Goal: Information Seeking & Learning: Learn about a topic

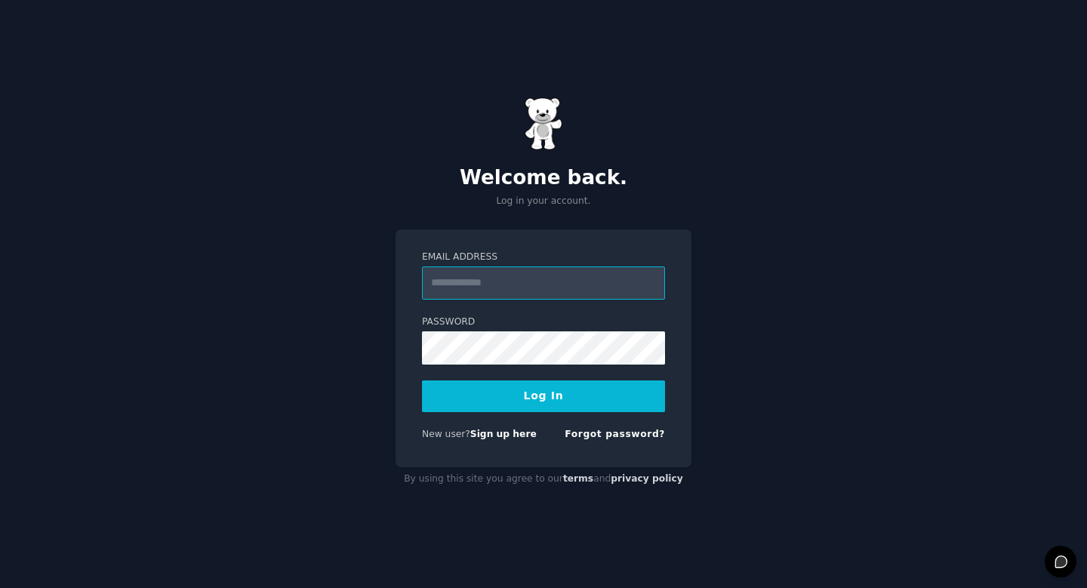
click at [524, 288] on input "Email Address" at bounding box center [543, 282] width 243 height 33
paste input "**********"
type input "**********"
click at [546, 395] on button "Log In" at bounding box center [543, 396] width 243 height 32
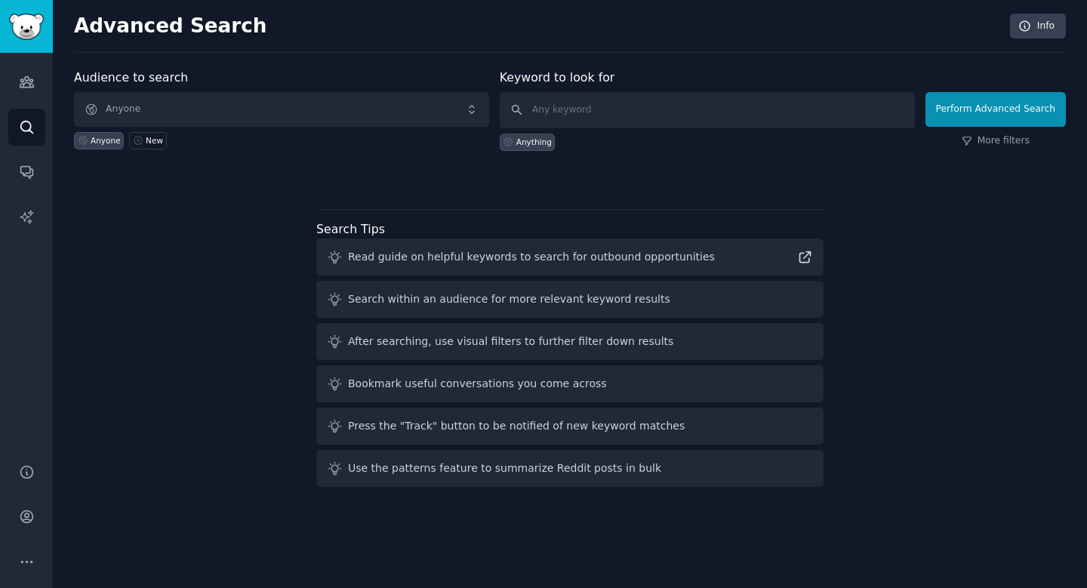
click at [278, 117] on span "Anyone" at bounding box center [281, 109] width 415 height 35
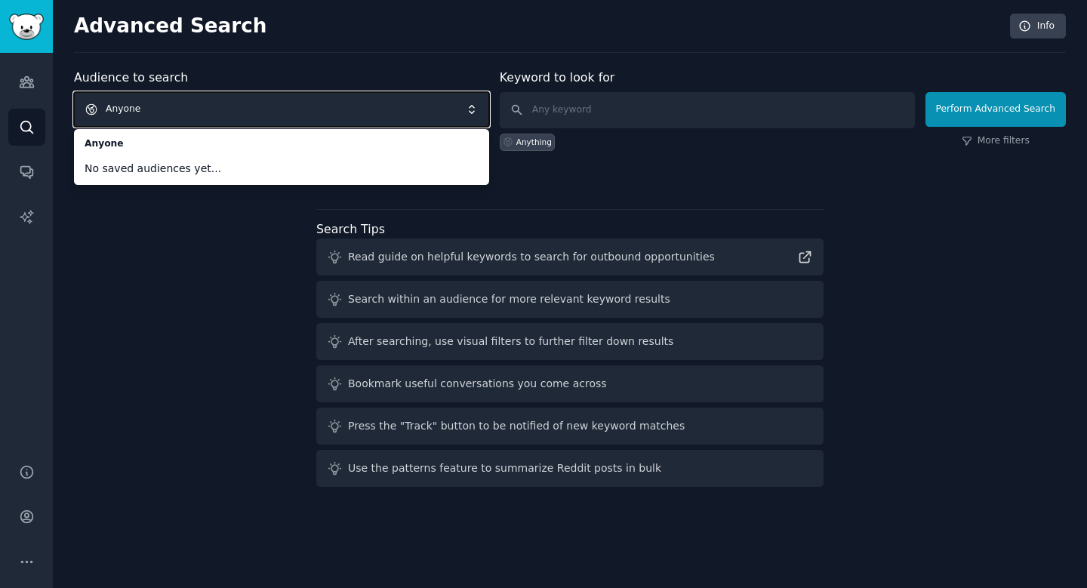
click at [120, 278] on div "Audience to search Anyone Anyone No saved audiences yet... Anyone New Keyword t…" at bounding box center [569, 281] width 991 height 424
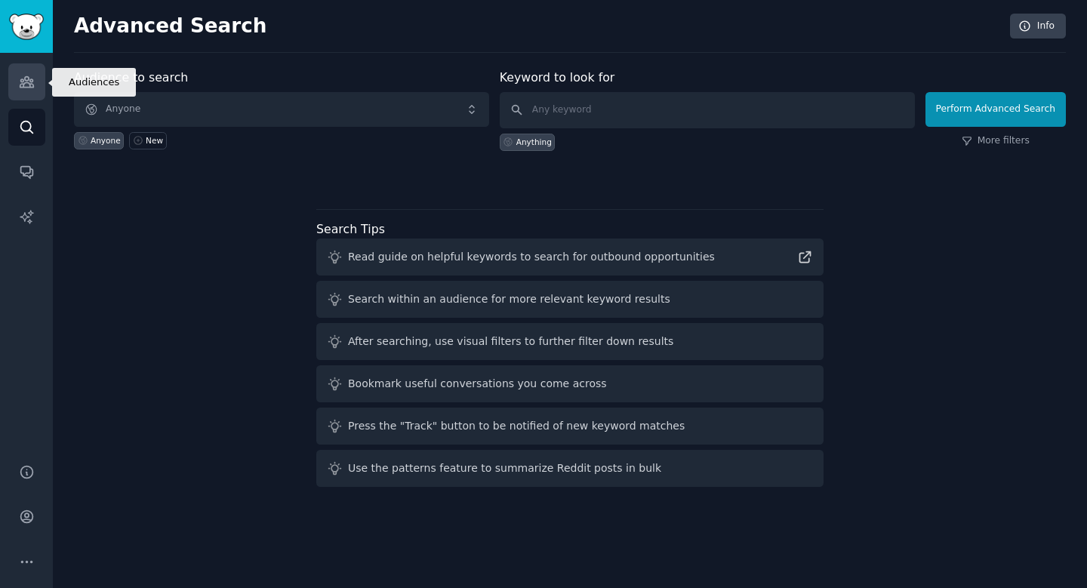
click at [29, 71] on link "Audiences" at bounding box center [26, 81] width 37 height 37
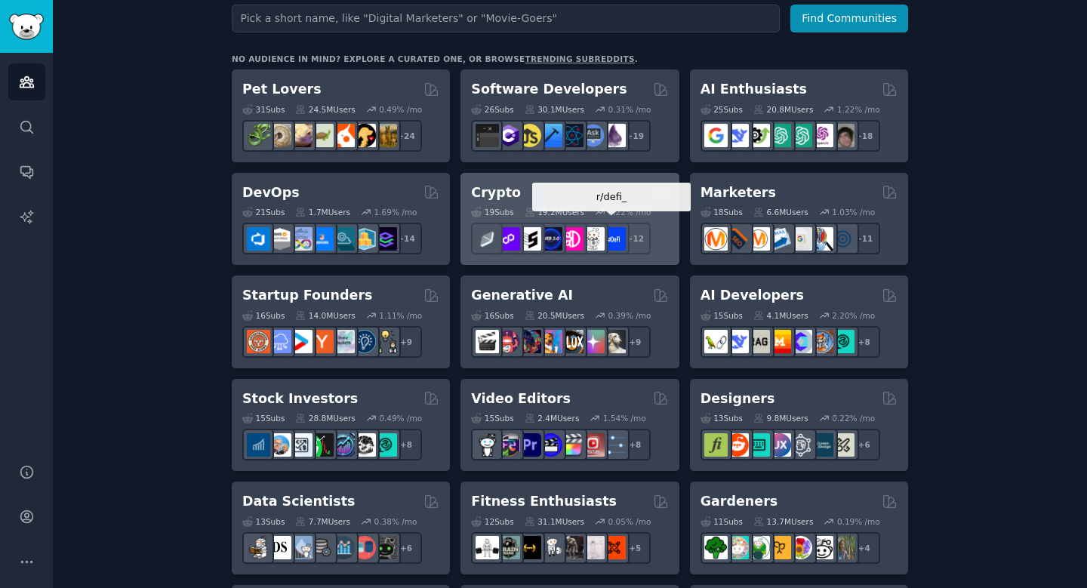
scroll to position [188, 0]
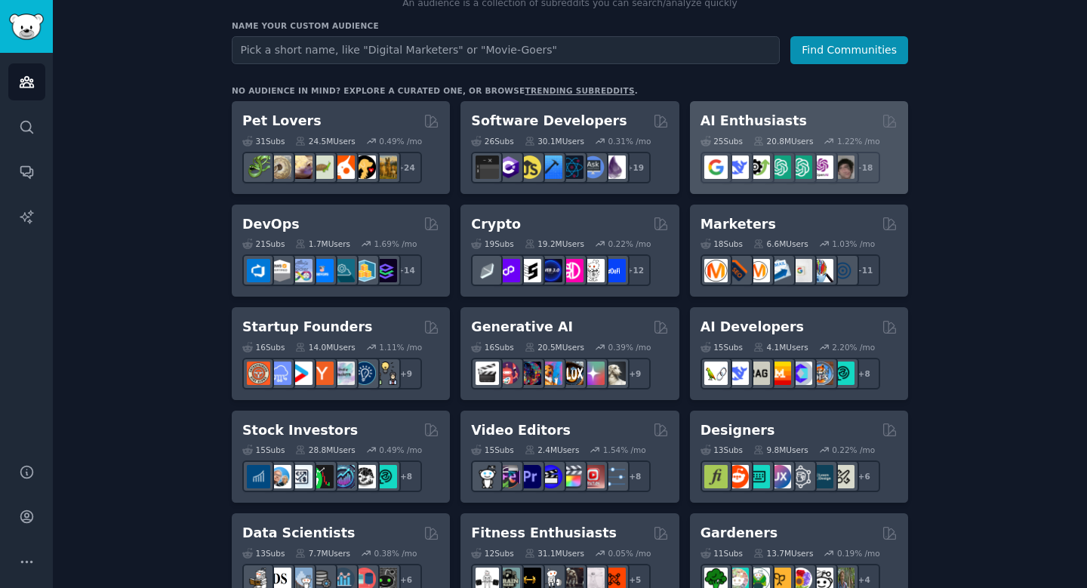
click at [815, 131] on div "25 Sub s 20.8M Users 1.22 % /mo r/OpenAIDev + 18" at bounding box center [798, 157] width 197 height 53
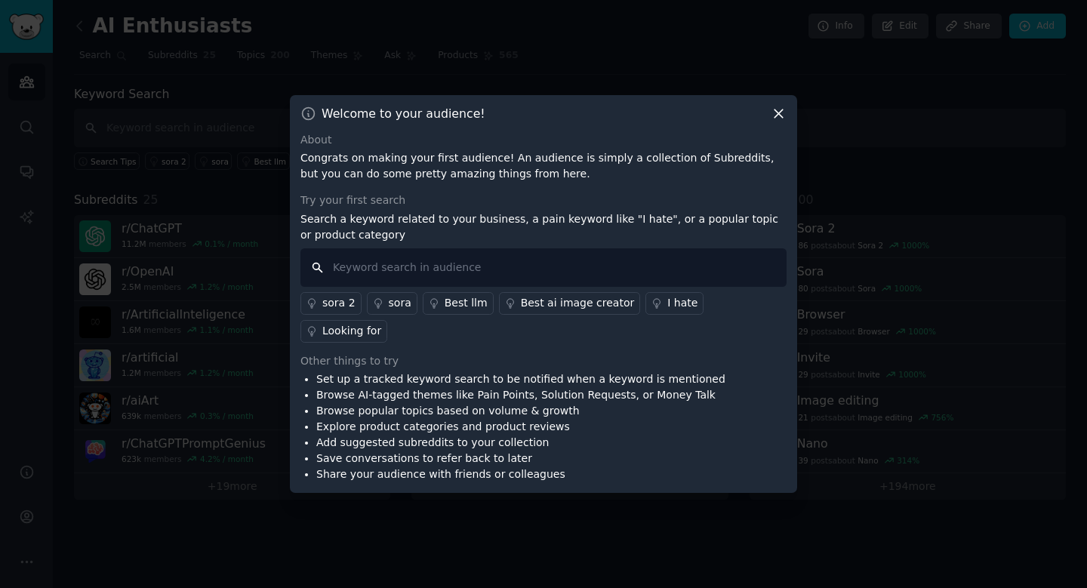
click at [461, 277] on input "text" at bounding box center [543, 267] width 486 height 38
type input "vibecoding"
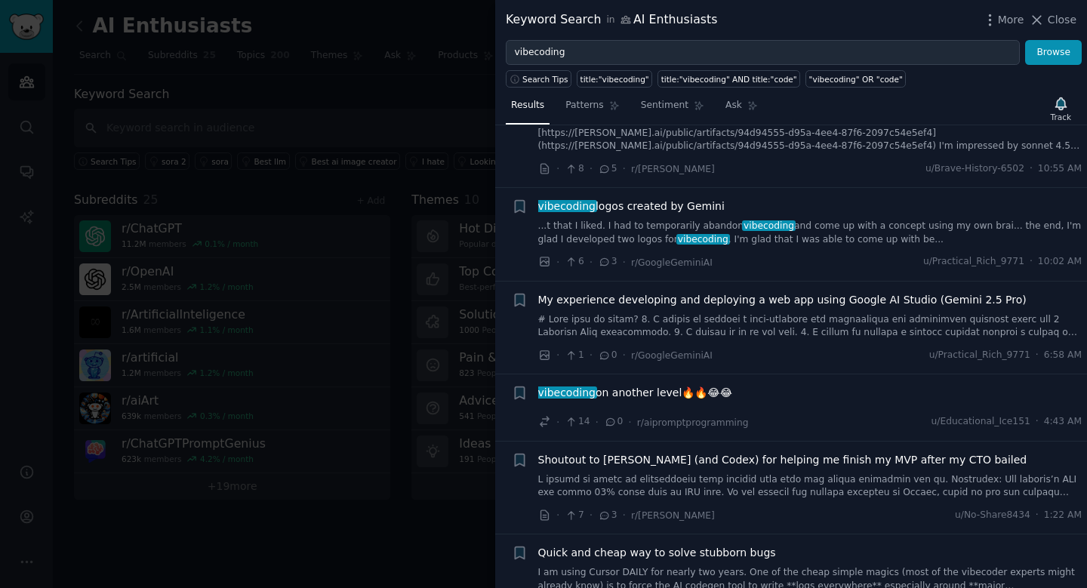
scroll to position [198, 0]
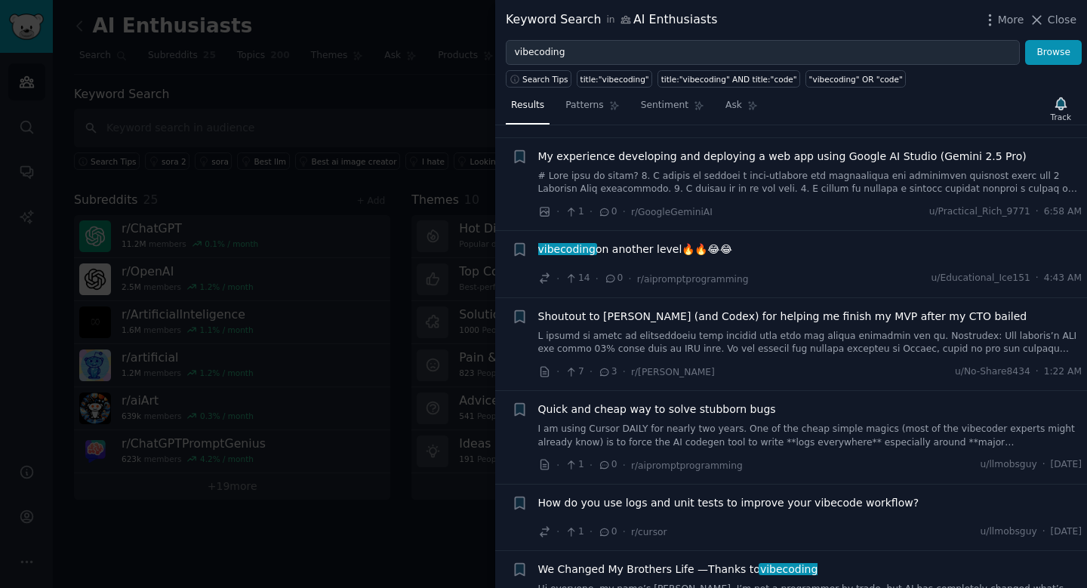
click at [773, 330] on link at bounding box center [810, 343] width 544 height 26
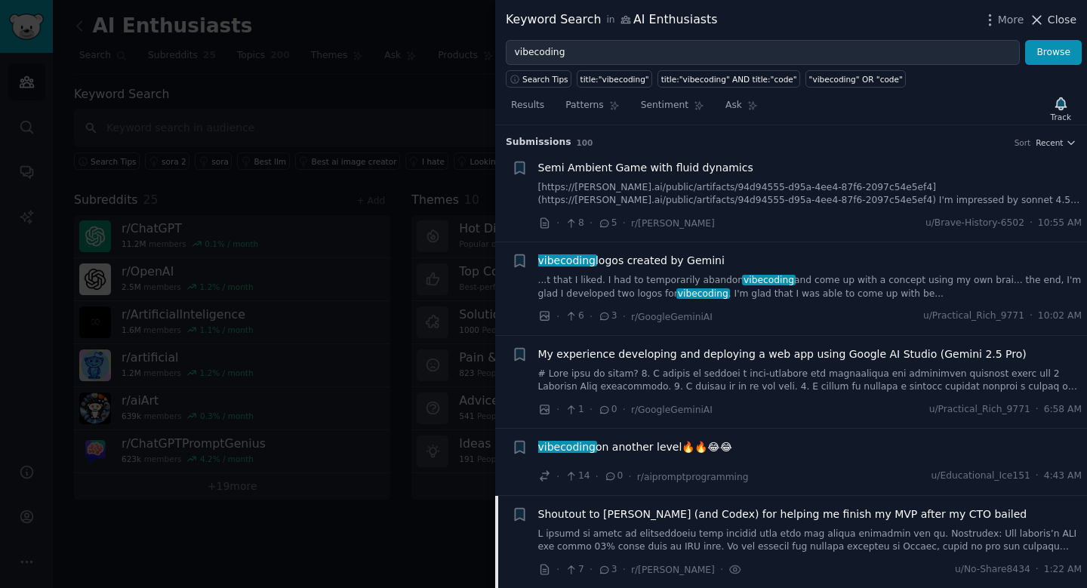
click at [1059, 25] on span "Close" at bounding box center [1061, 20] width 29 height 16
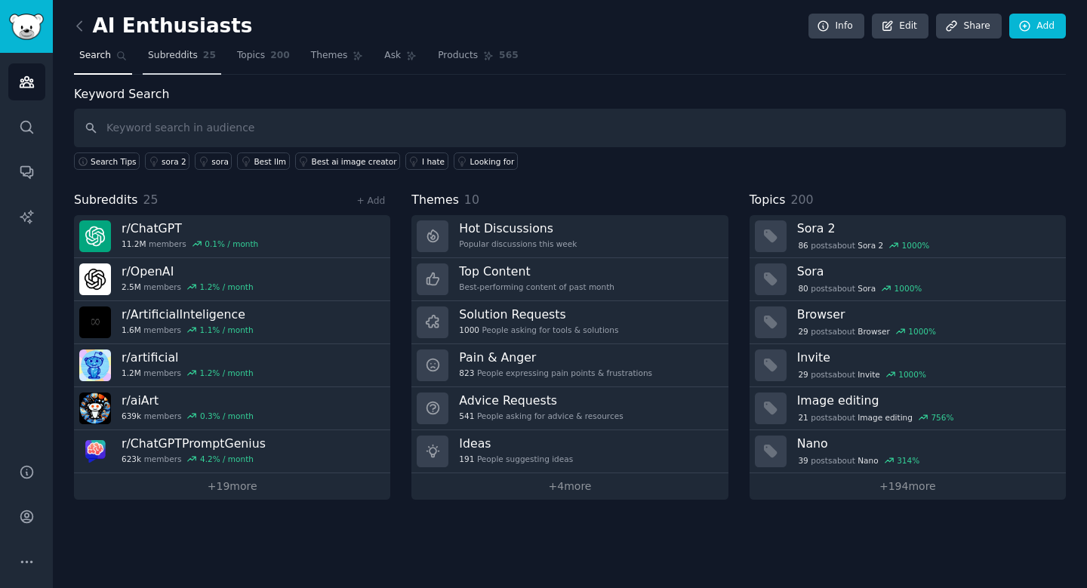
click at [170, 58] on span "Subreddits" at bounding box center [173, 56] width 50 height 14
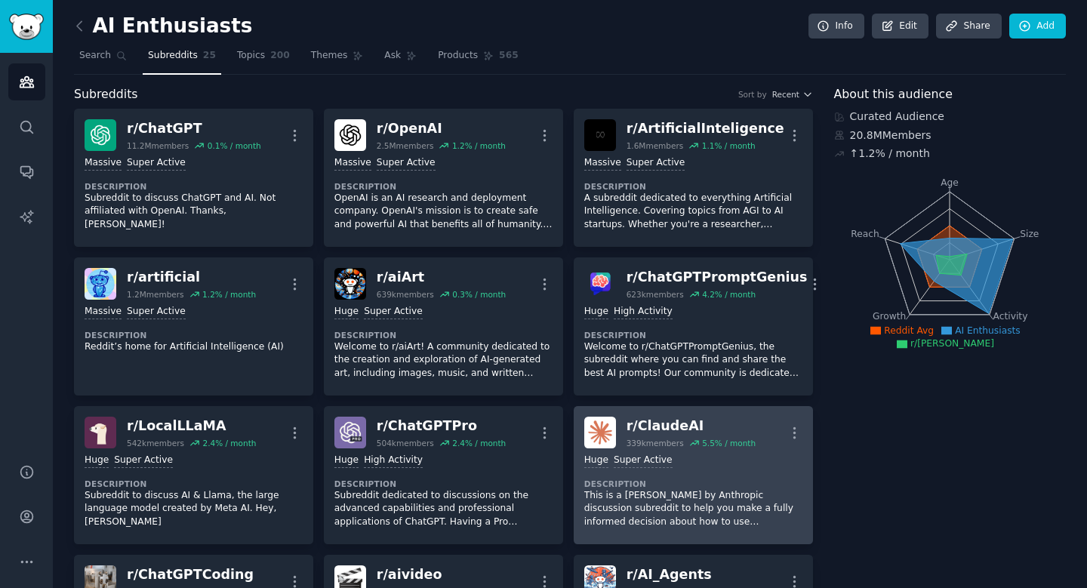
click at [743, 465] on div ">= 95th percentile for submissions / day Huge Super Active Description This is …" at bounding box center [693, 490] width 218 height 85
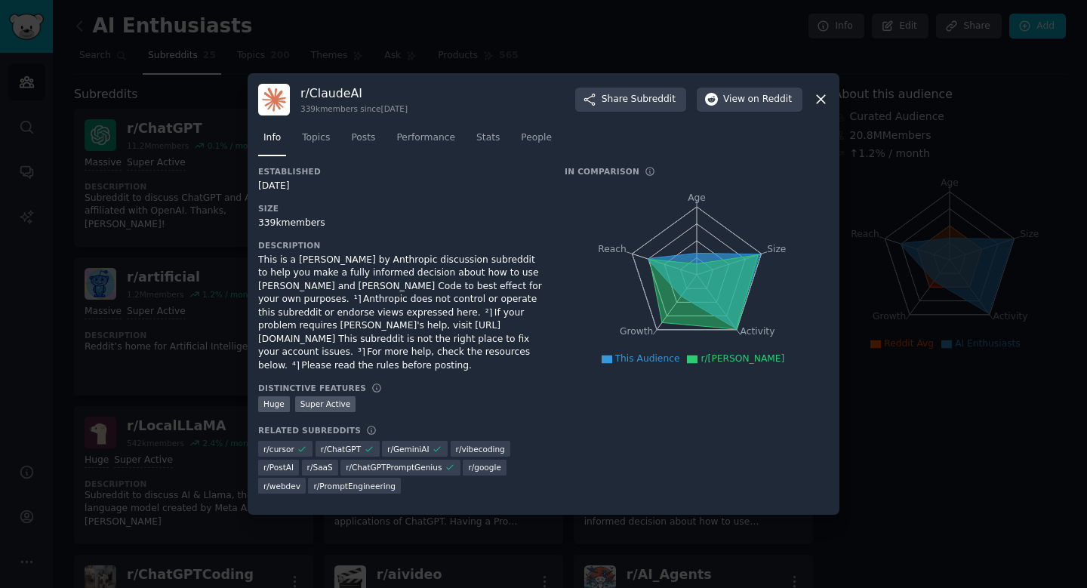
click at [821, 104] on icon at bounding box center [820, 100] width 8 height 8
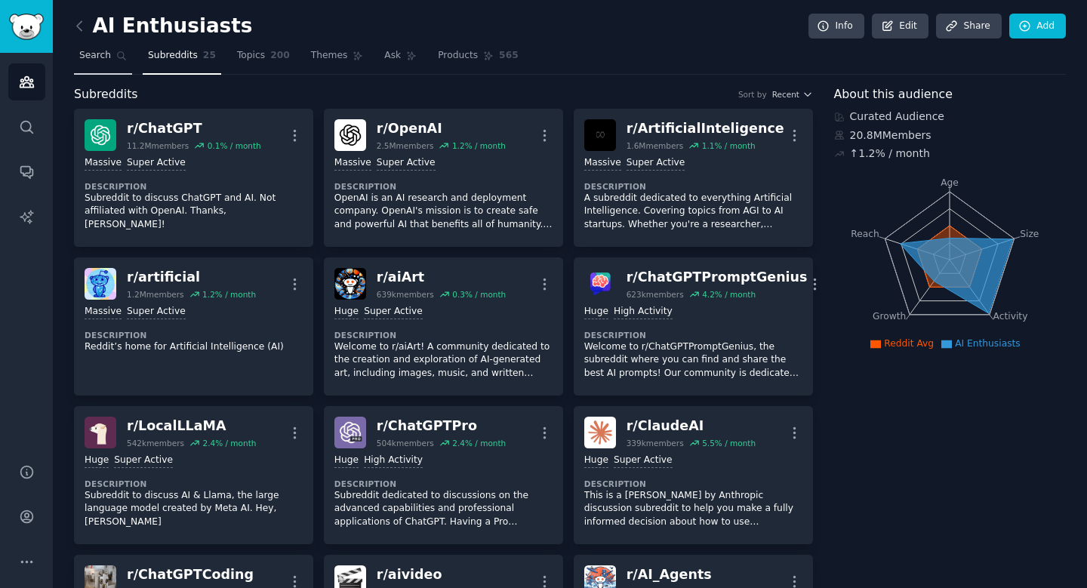
click at [104, 53] on span "Search" at bounding box center [95, 56] width 32 height 14
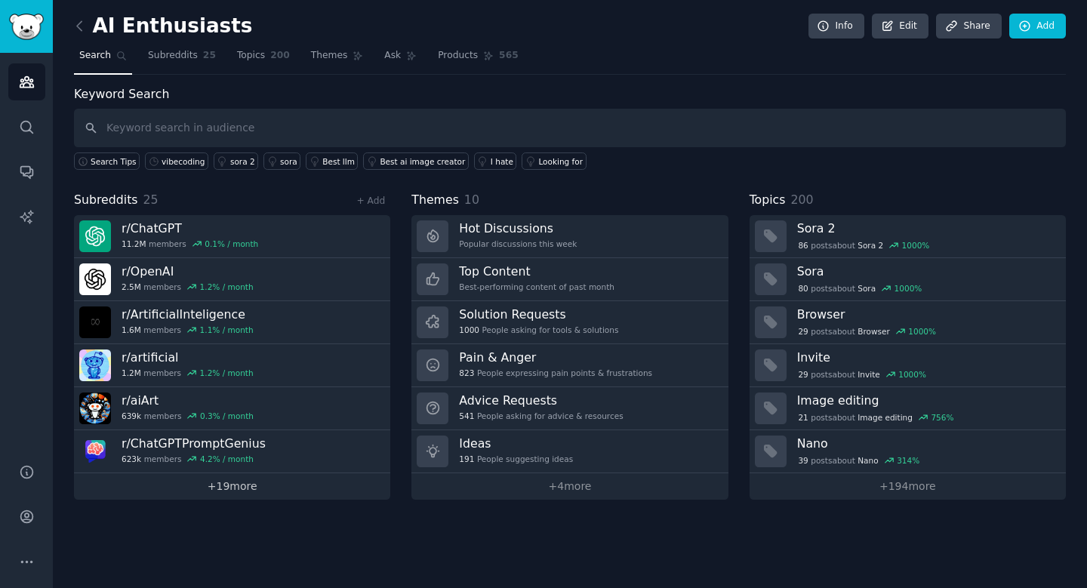
click at [237, 484] on link "+ 19 more" at bounding box center [232, 486] width 316 height 26
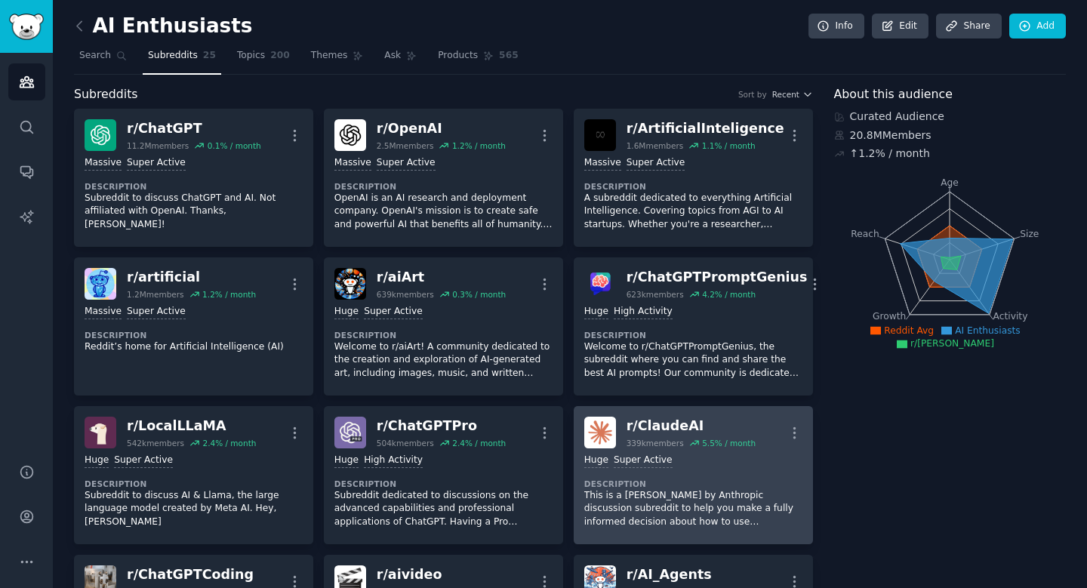
click at [636, 442] on div "339k members" at bounding box center [654, 443] width 57 height 11
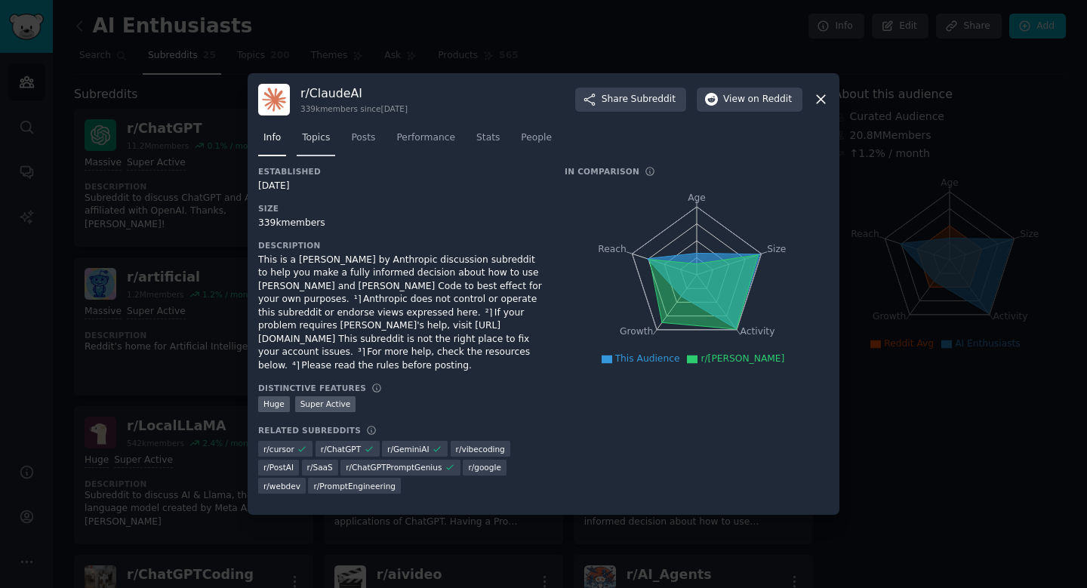
click at [315, 145] on span "Topics" at bounding box center [316, 138] width 28 height 14
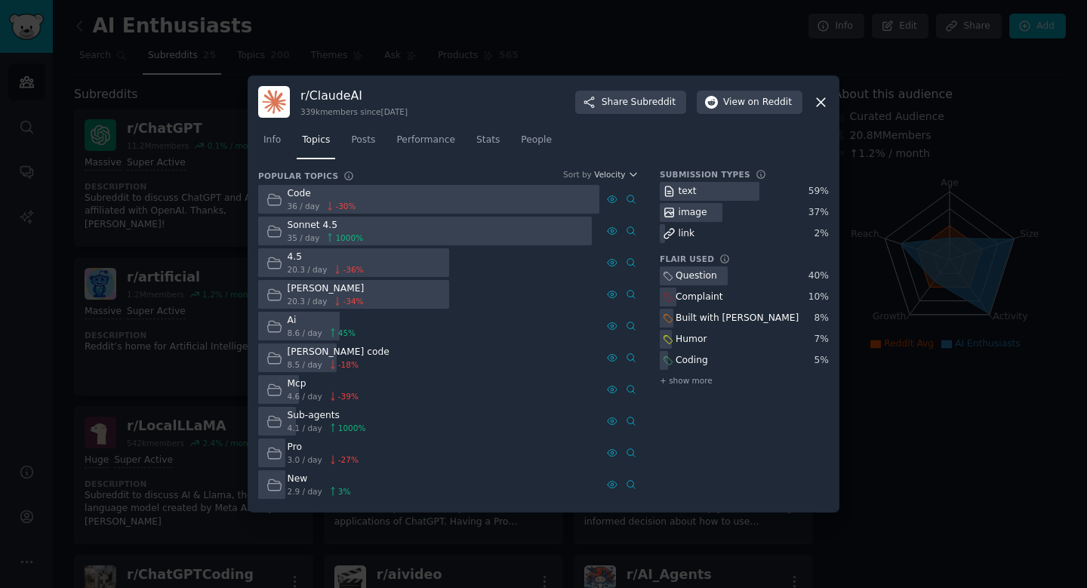
click at [426, 229] on div at bounding box center [425, 231] width 334 height 29
click at [419, 196] on div at bounding box center [428, 199] width 341 height 29
click at [512, 197] on div at bounding box center [428, 199] width 341 height 29
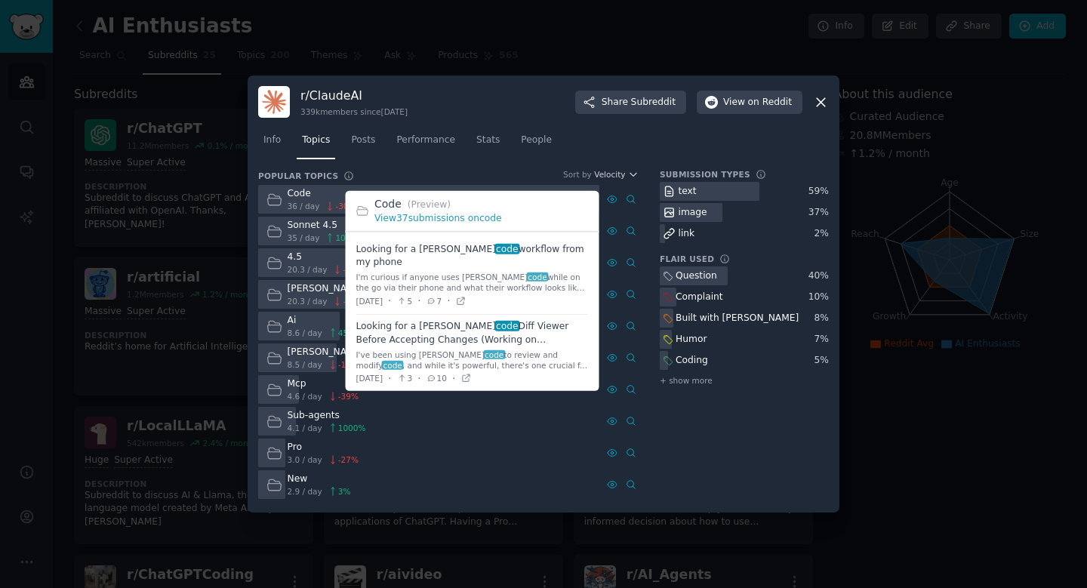
scroll to position [42, 0]
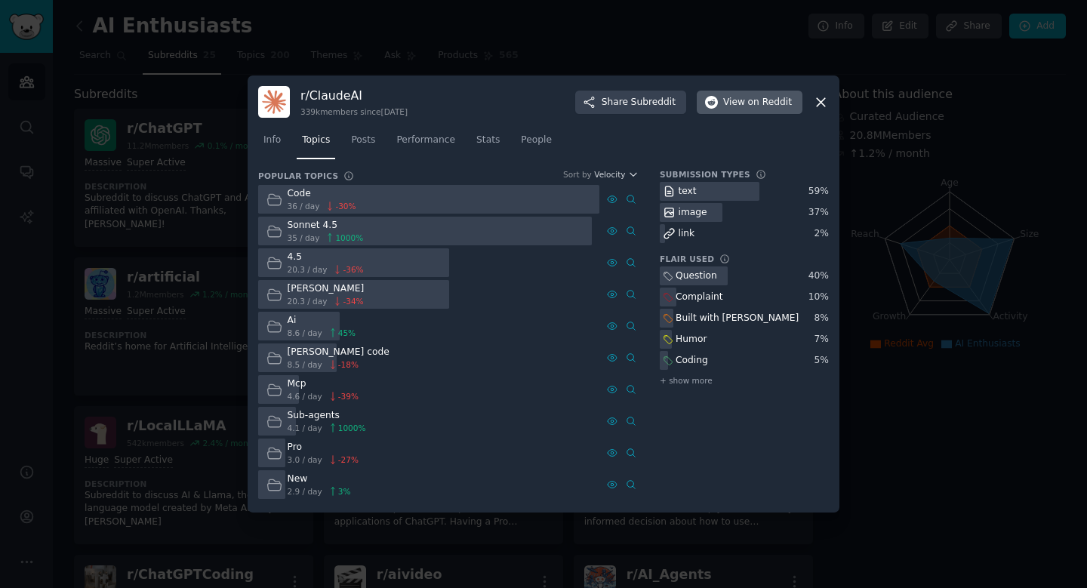
click at [748, 110] on button "View on Reddit" at bounding box center [749, 103] width 106 height 24
click at [822, 102] on icon at bounding box center [821, 102] width 16 height 16
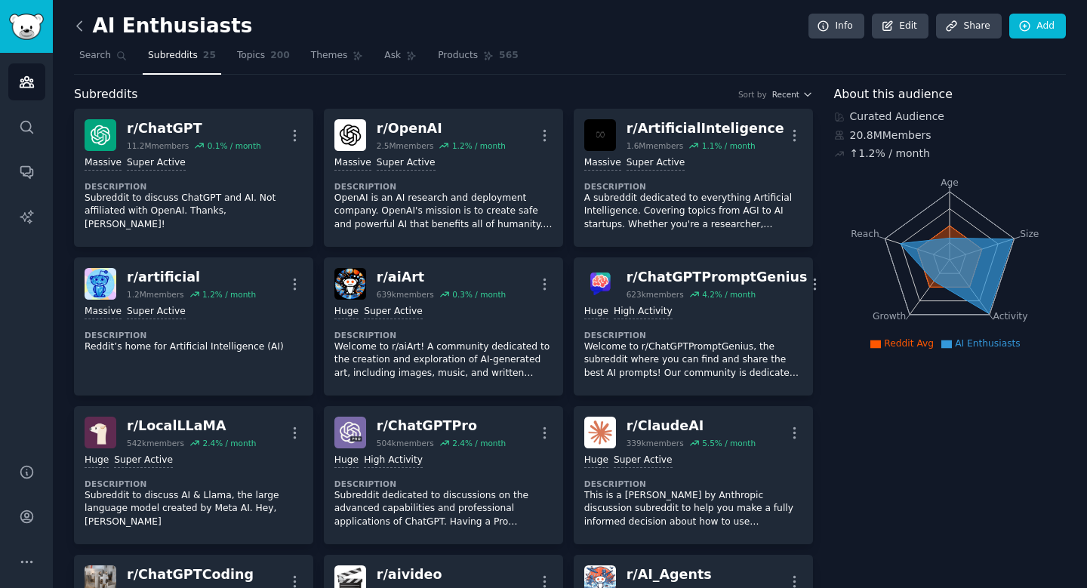
click at [85, 29] on icon at bounding box center [80, 26] width 16 height 16
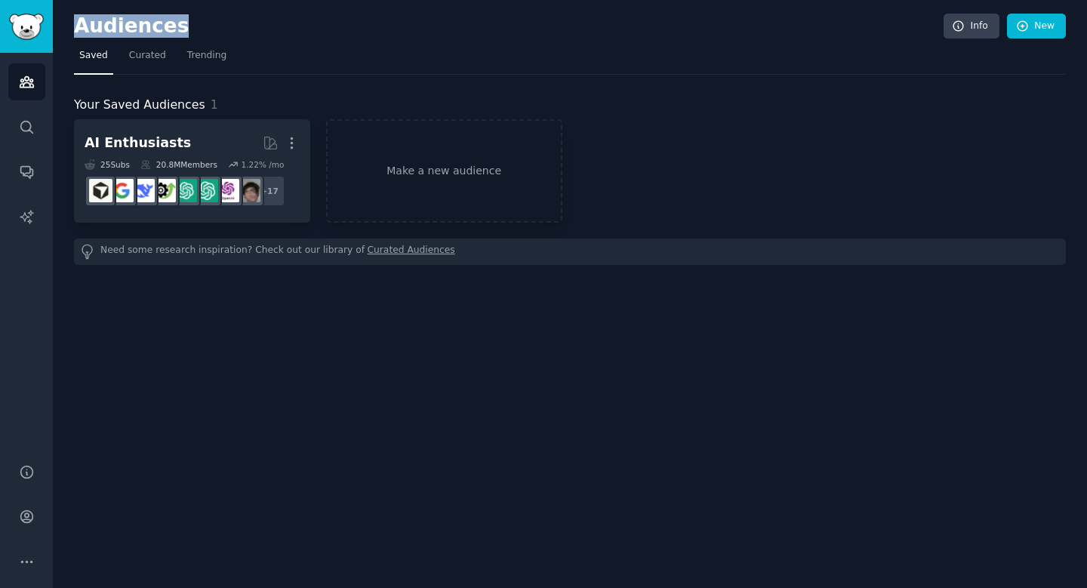
click at [85, 29] on h2 "Audiences" at bounding box center [508, 26] width 869 height 24
click at [29, 88] on icon "Sidebar" at bounding box center [27, 82] width 14 height 11
click at [36, 34] on img "Sidebar" at bounding box center [26, 27] width 35 height 26
click at [23, 85] on icon "Sidebar" at bounding box center [27, 82] width 16 height 16
click at [26, 20] on img "Sidebar" at bounding box center [26, 27] width 35 height 26
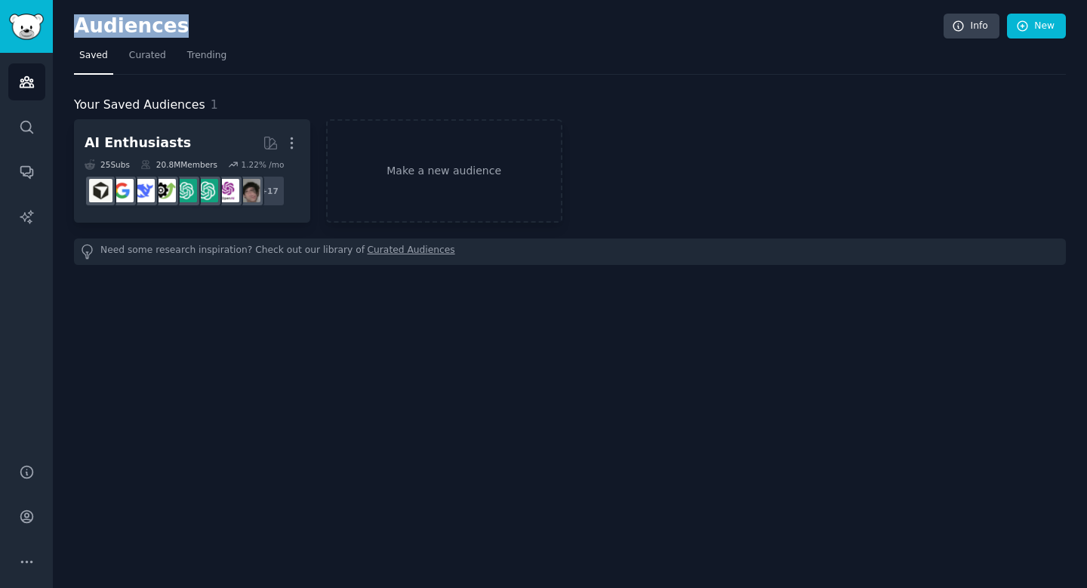
click at [23, 33] on img "Sidebar" at bounding box center [26, 27] width 35 height 26
click at [31, 174] on icon "Sidebar" at bounding box center [27, 172] width 16 height 16
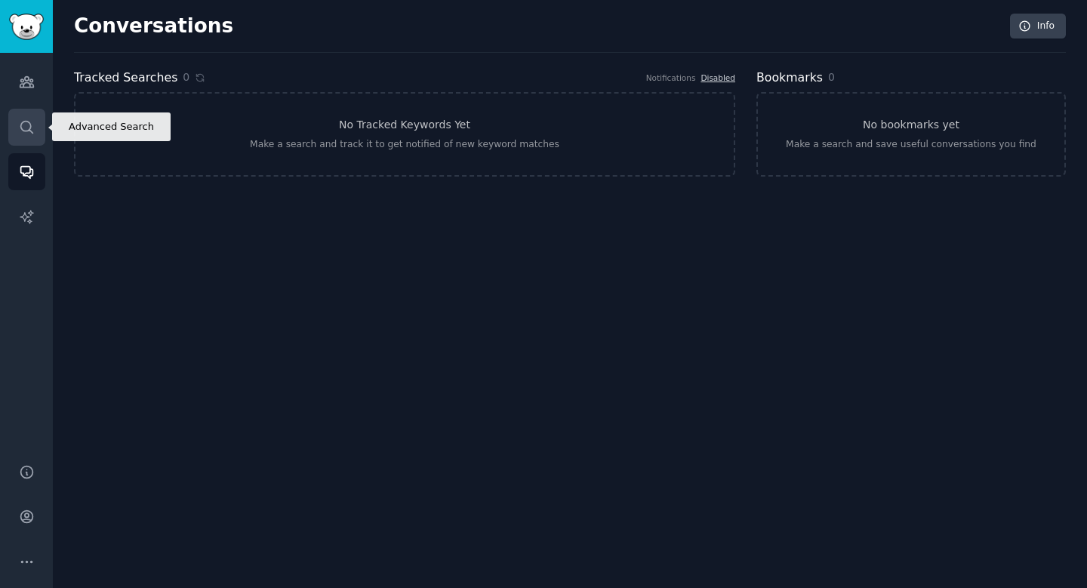
click at [26, 126] on icon "Sidebar" at bounding box center [27, 127] width 16 height 16
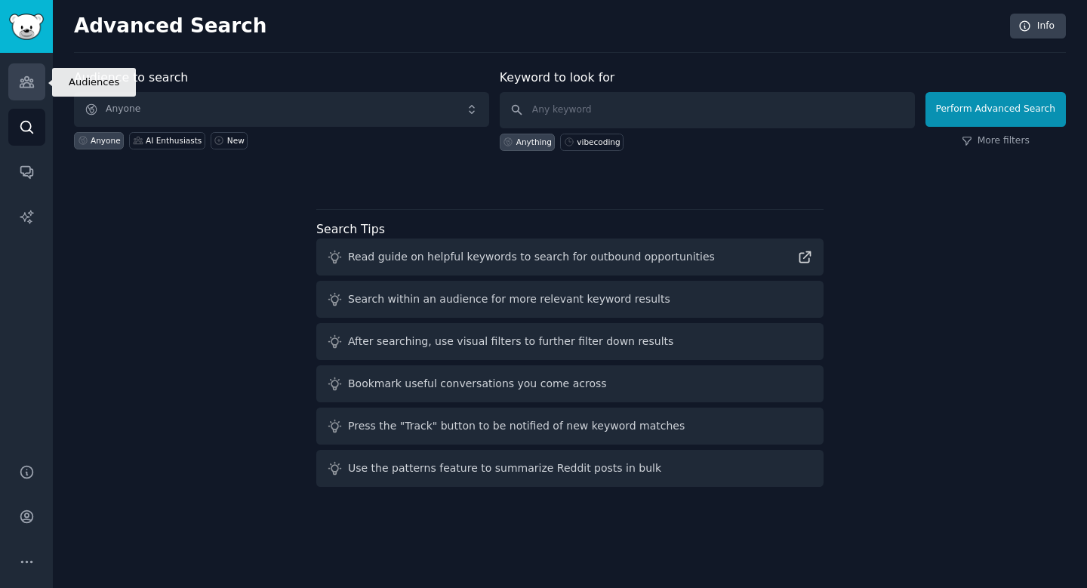
click at [29, 91] on link "Audiences" at bounding box center [26, 81] width 37 height 37
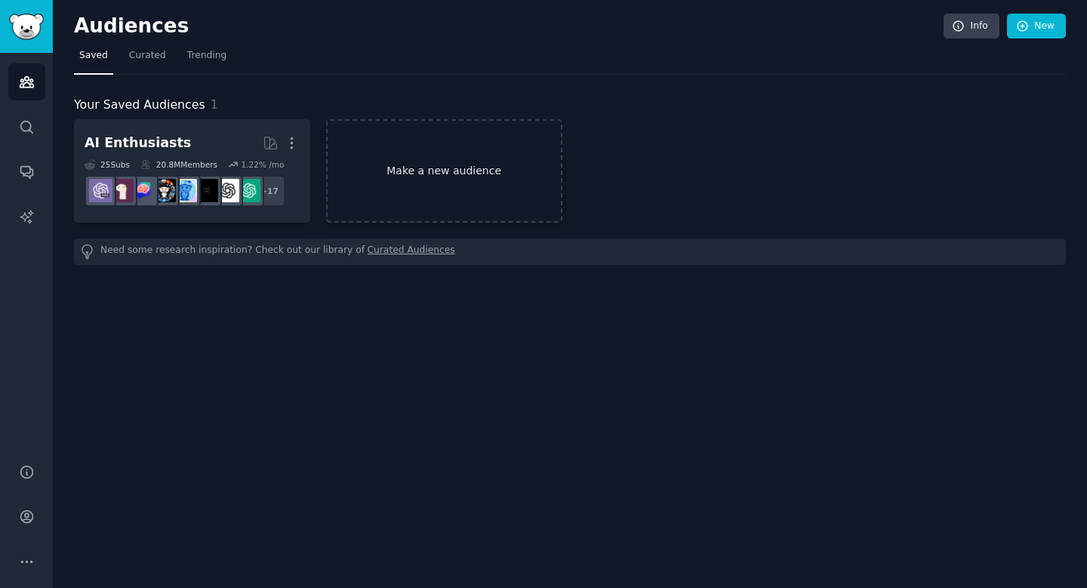
click at [435, 181] on link "Make a new audience" at bounding box center [444, 170] width 236 height 103
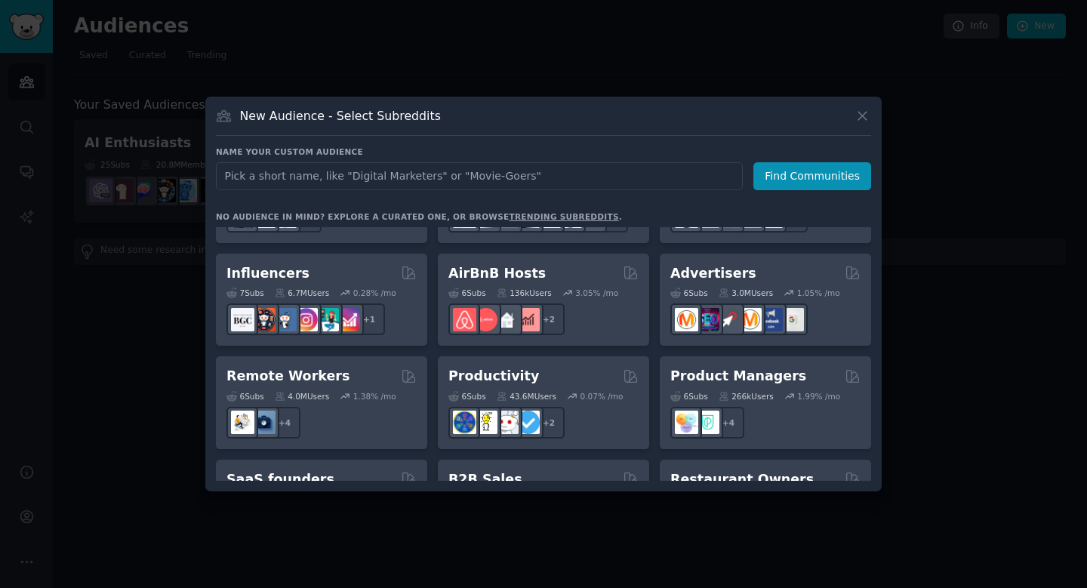
scroll to position [1058, 0]
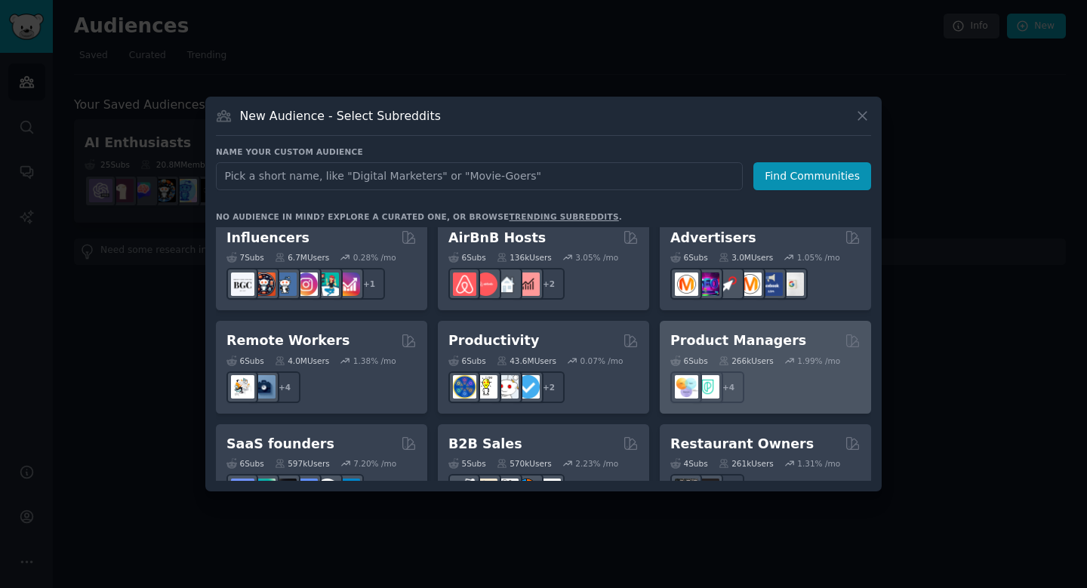
click at [773, 350] on div "6 Sub s 266k Users 1.99 % /mo + 4" at bounding box center [765, 376] width 190 height 53
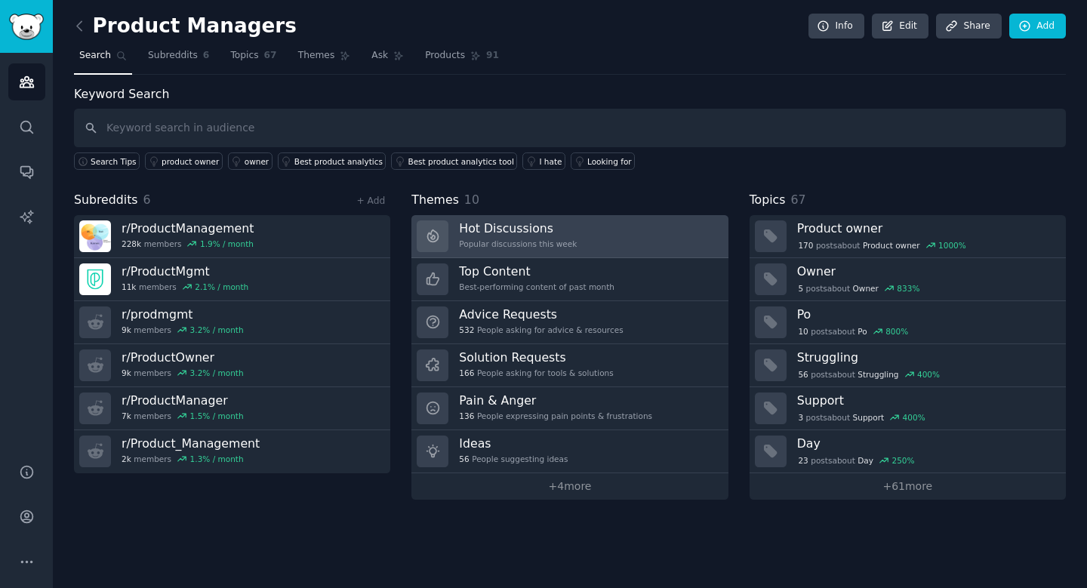
click at [536, 232] on h3 "Hot Discussions" at bounding box center [518, 228] width 118 height 16
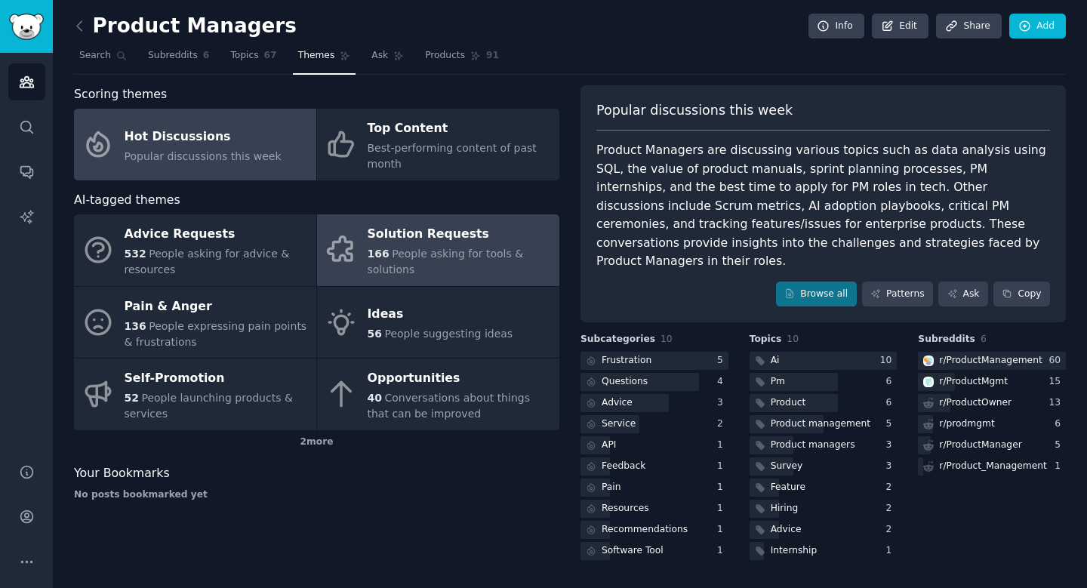
click at [416, 254] on span "People asking for tools & solutions" at bounding box center [445, 261] width 156 height 28
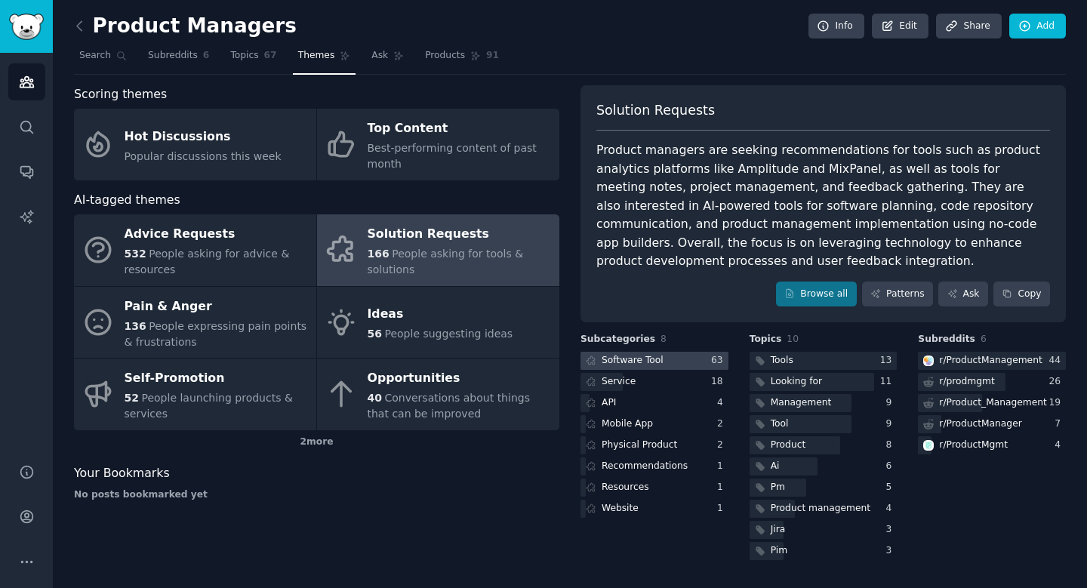
click at [659, 354] on div "Software Tool" at bounding box center [632, 361] width 62 height 14
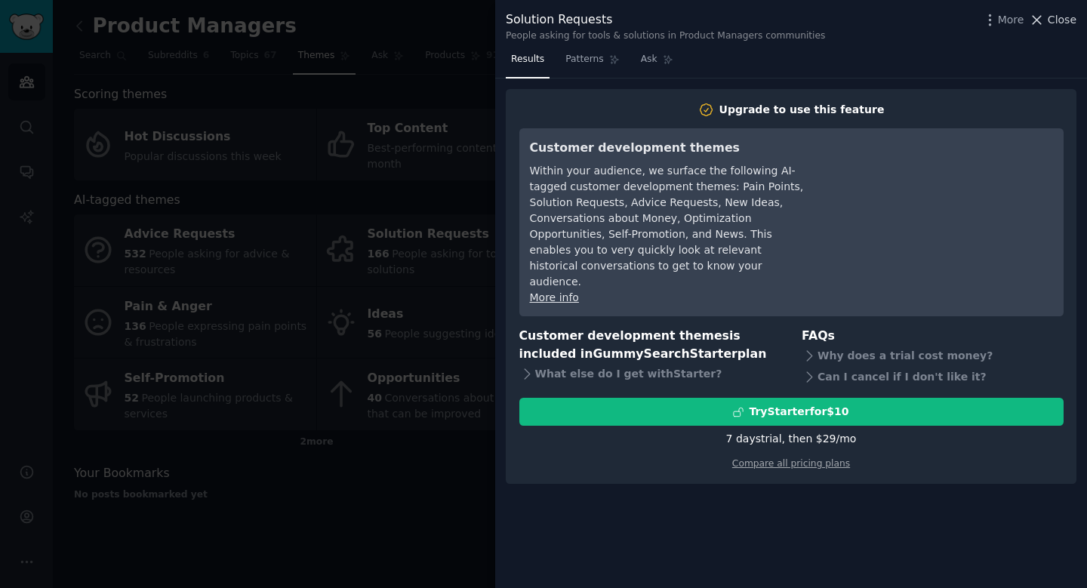
click at [1065, 21] on span "Close" at bounding box center [1061, 20] width 29 height 16
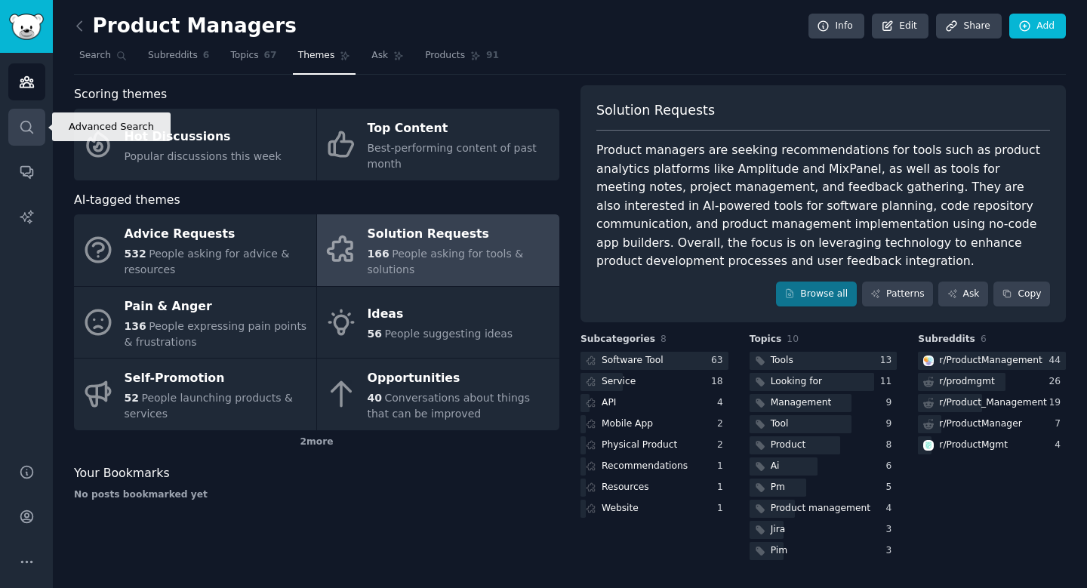
click at [19, 131] on icon "Sidebar" at bounding box center [27, 127] width 16 height 16
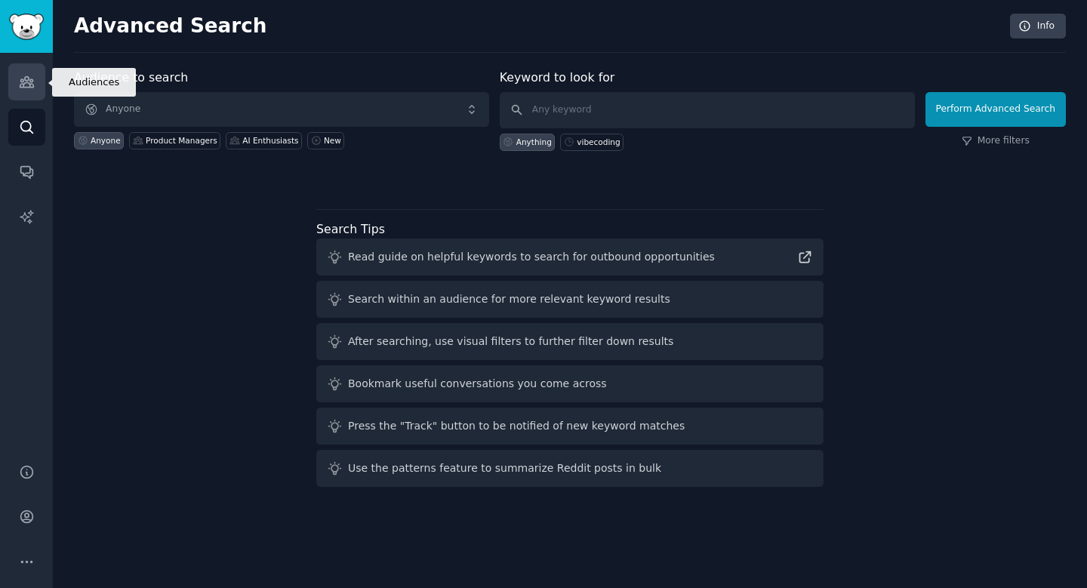
click at [22, 82] on icon "Sidebar" at bounding box center [27, 82] width 14 height 11
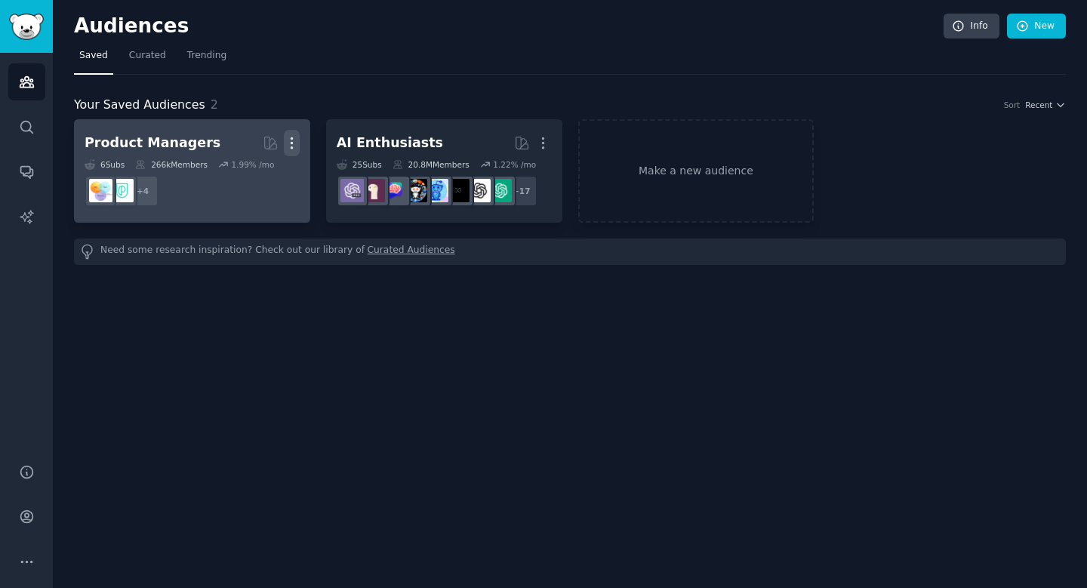
click at [291, 143] on icon "button" at bounding box center [292, 143] width 2 height 11
click at [243, 171] on p "Delete" at bounding box center [250, 175] width 35 height 16
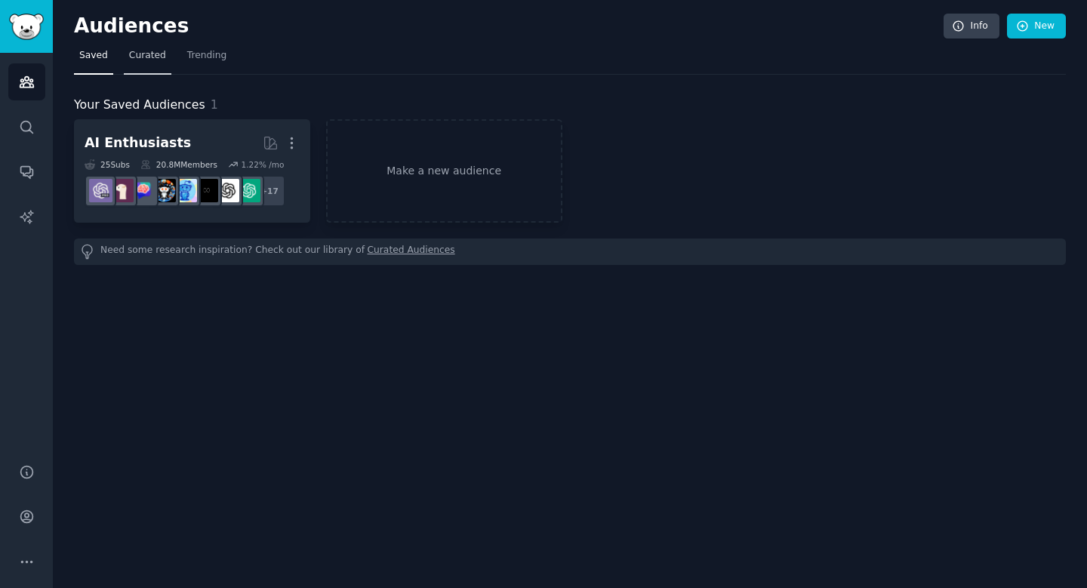
click at [144, 62] on link "Curated" at bounding box center [148, 59] width 48 height 31
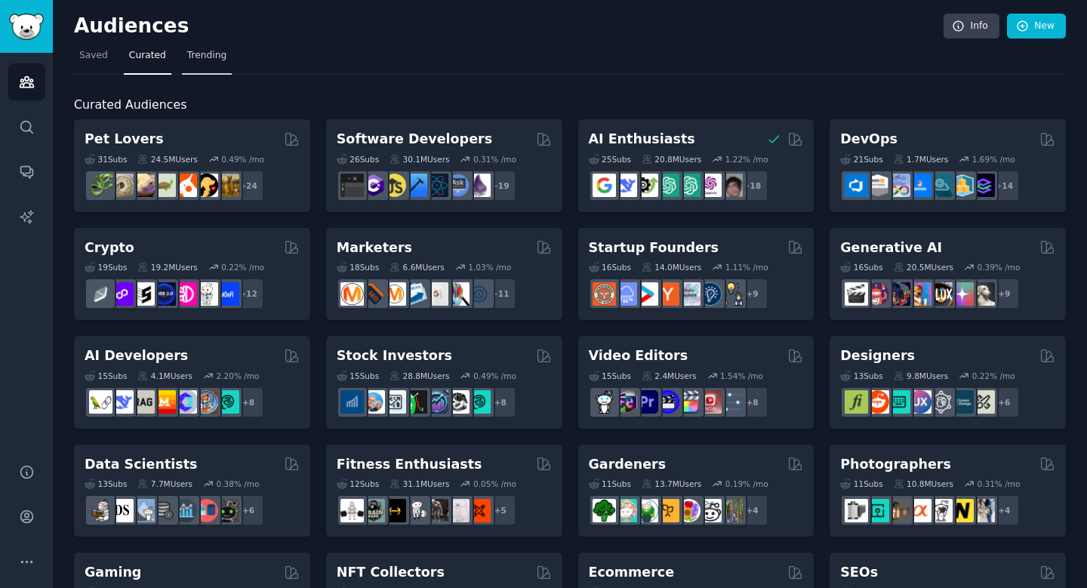
click at [211, 63] on link "Trending" at bounding box center [207, 59] width 50 height 31
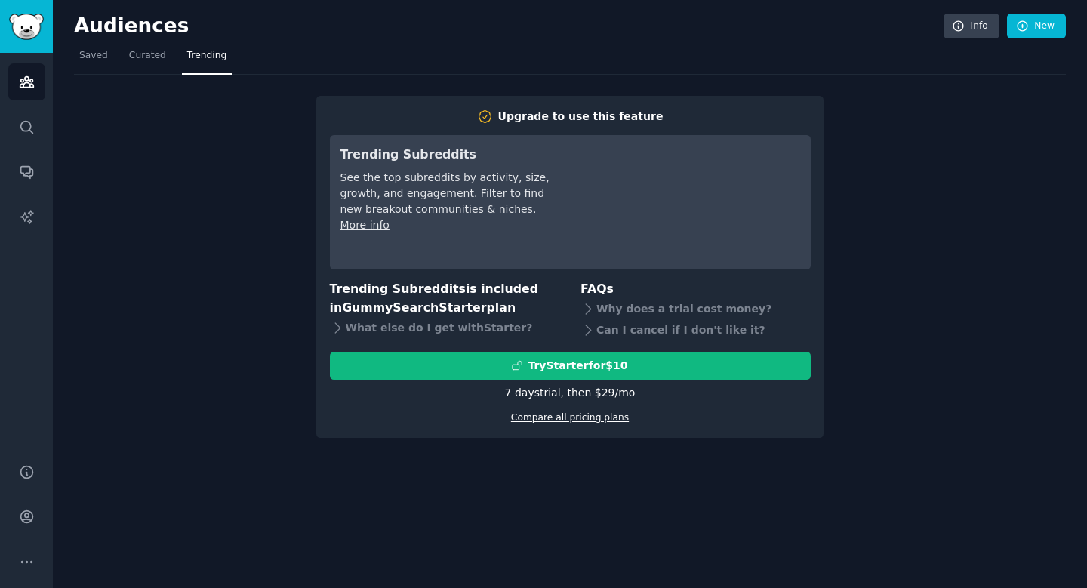
click at [564, 418] on link "Compare all pricing plans" at bounding box center [570, 417] width 118 height 11
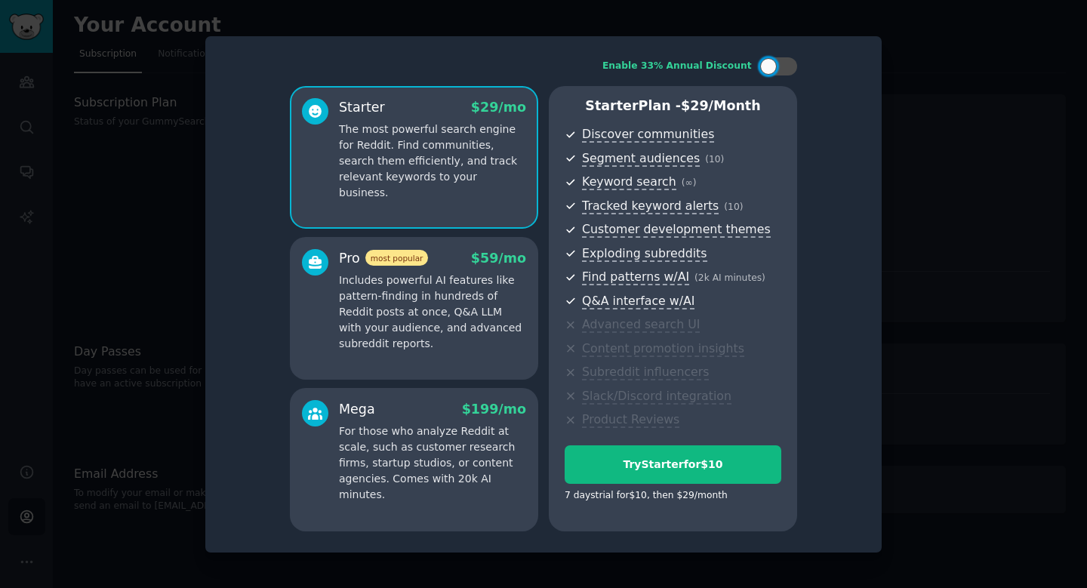
click at [951, 81] on div at bounding box center [543, 294] width 1087 height 588
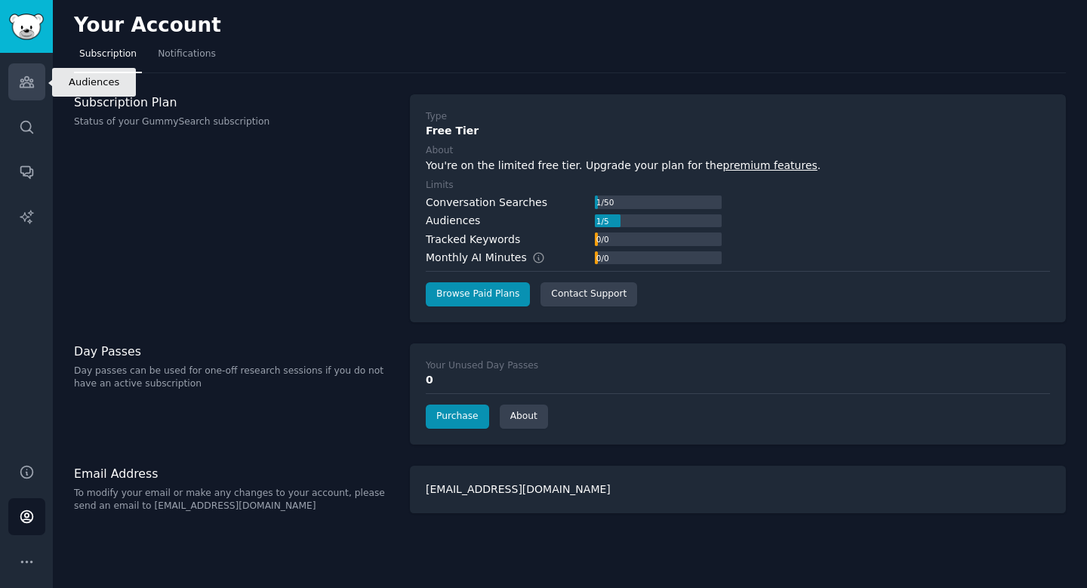
click at [28, 81] on icon "Sidebar" at bounding box center [27, 82] width 16 height 16
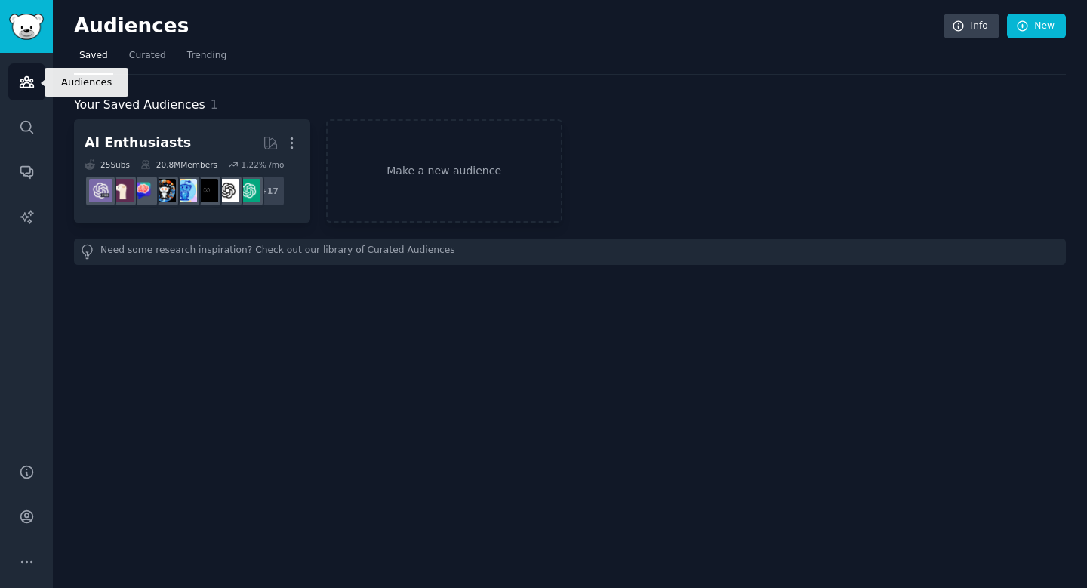
click at [27, 85] on icon "Sidebar" at bounding box center [27, 82] width 16 height 16
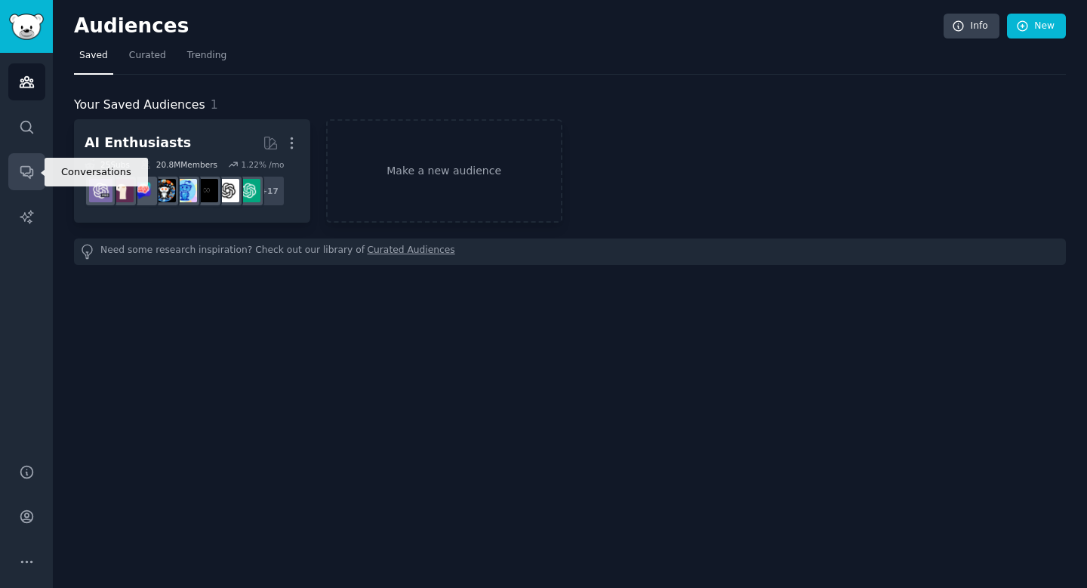
click at [26, 167] on icon "Sidebar" at bounding box center [26, 173] width 12 height 12
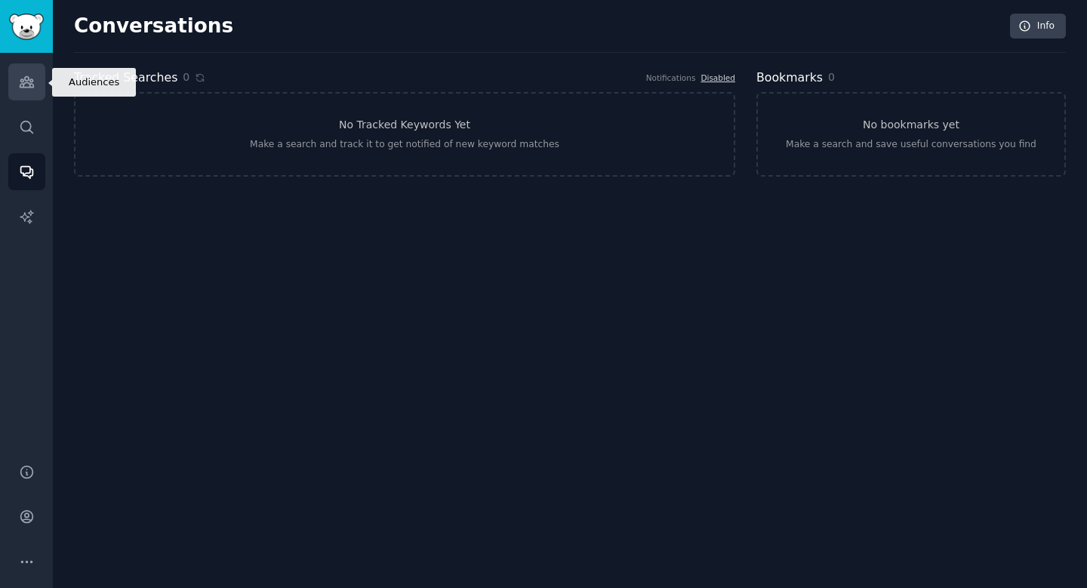
click at [26, 92] on link "Audiences" at bounding box center [26, 81] width 37 height 37
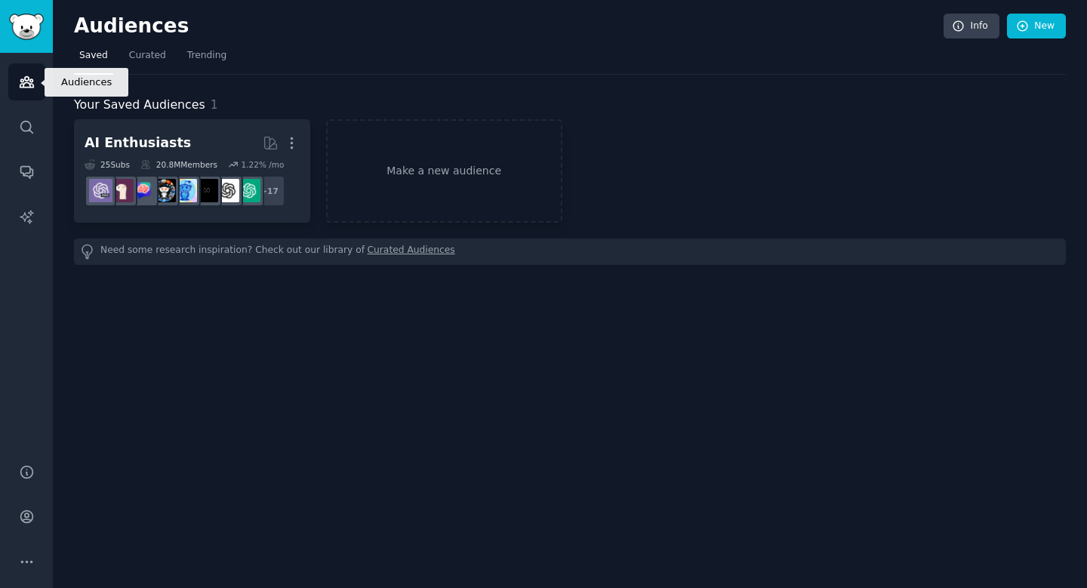
click at [32, 29] on img "Sidebar" at bounding box center [26, 27] width 35 height 26
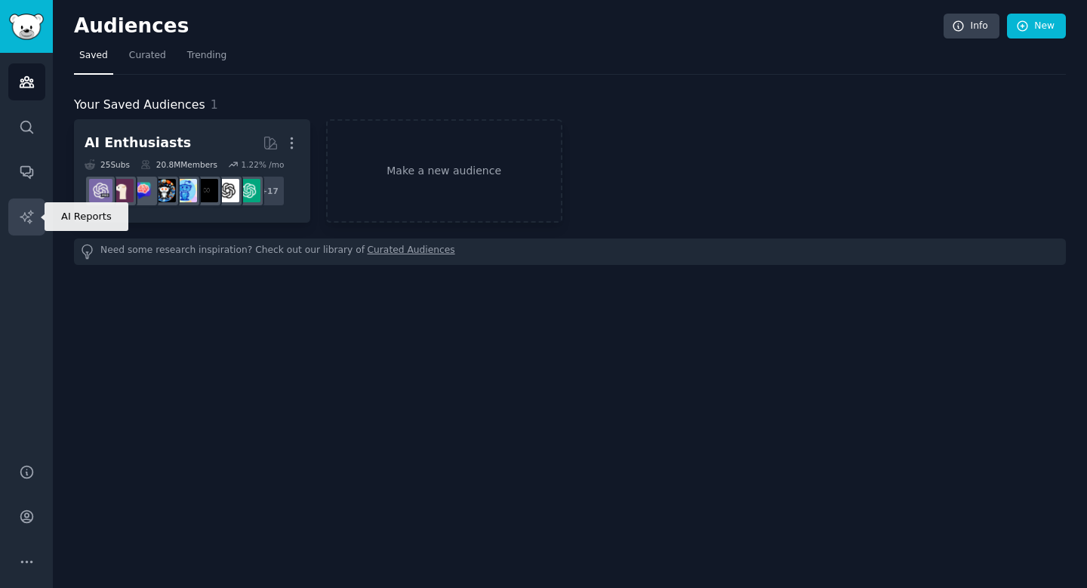
click at [24, 220] on icon "Sidebar" at bounding box center [26, 216] width 13 height 13
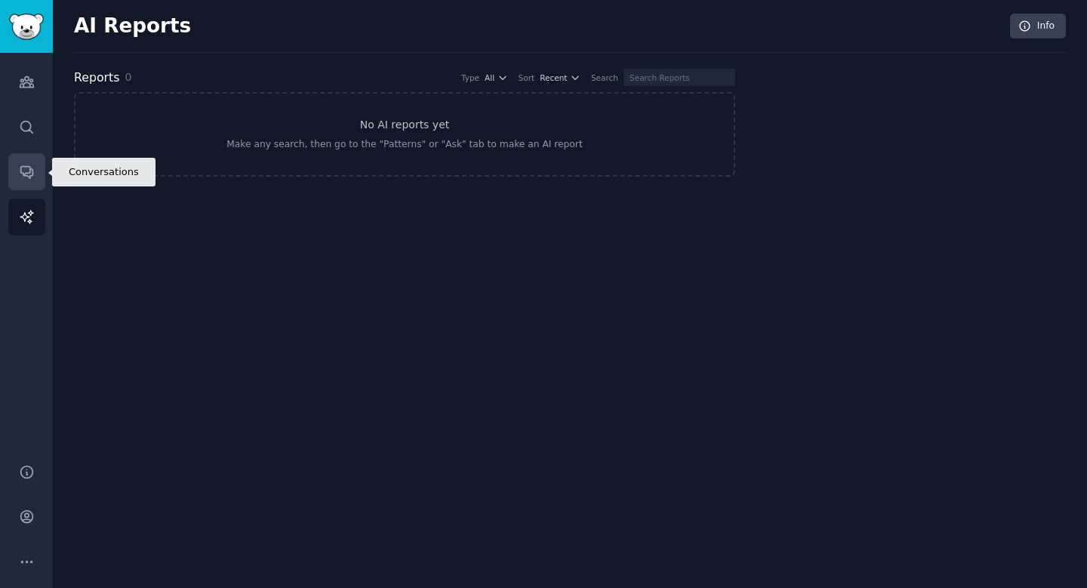
click at [22, 183] on link "Conversations" at bounding box center [26, 171] width 37 height 37
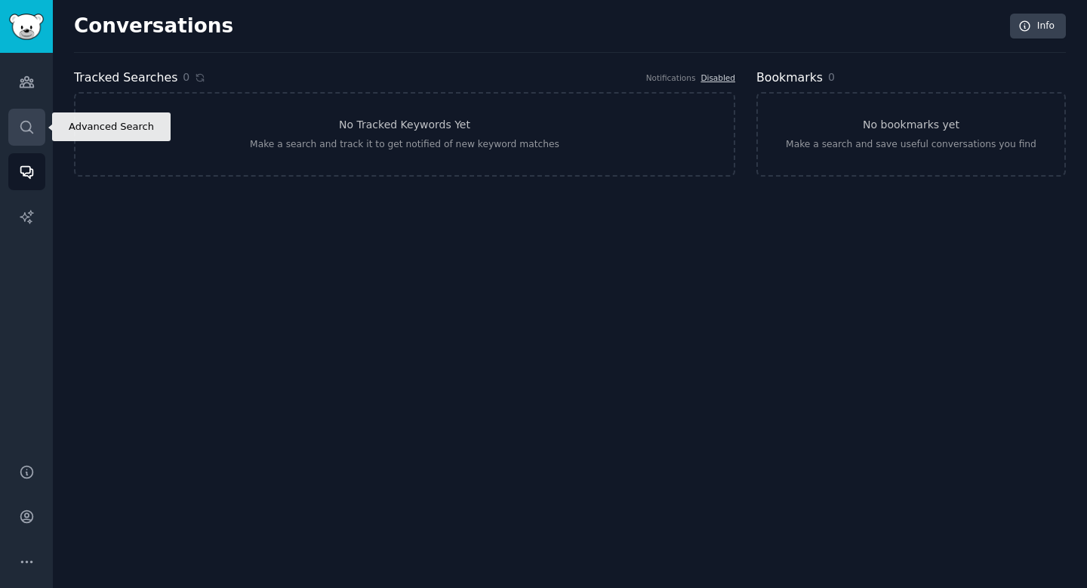
click at [30, 127] on icon "Sidebar" at bounding box center [26, 127] width 12 height 12
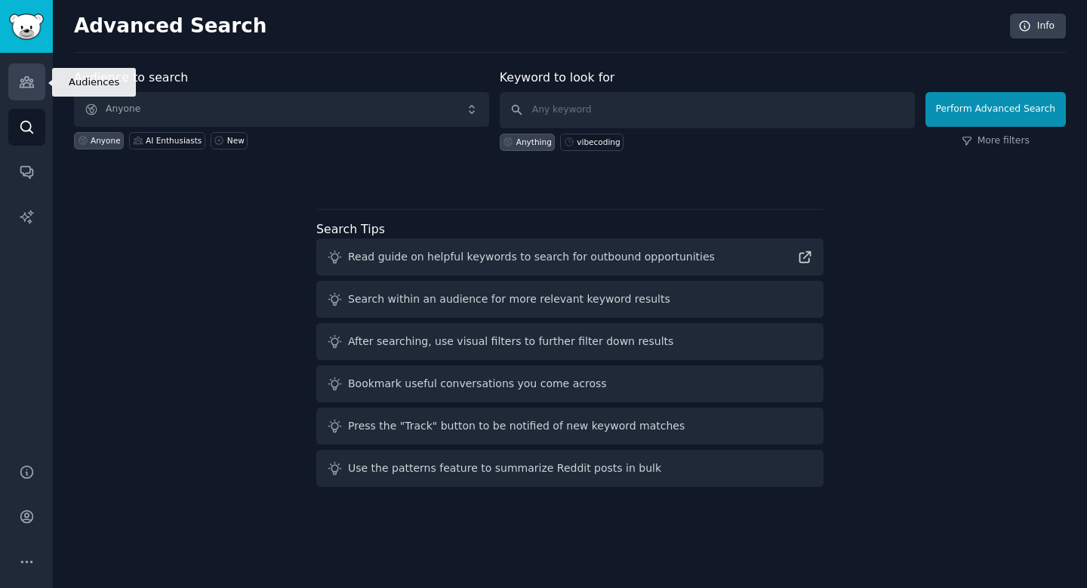
click at [32, 91] on link "Audiences" at bounding box center [26, 81] width 37 height 37
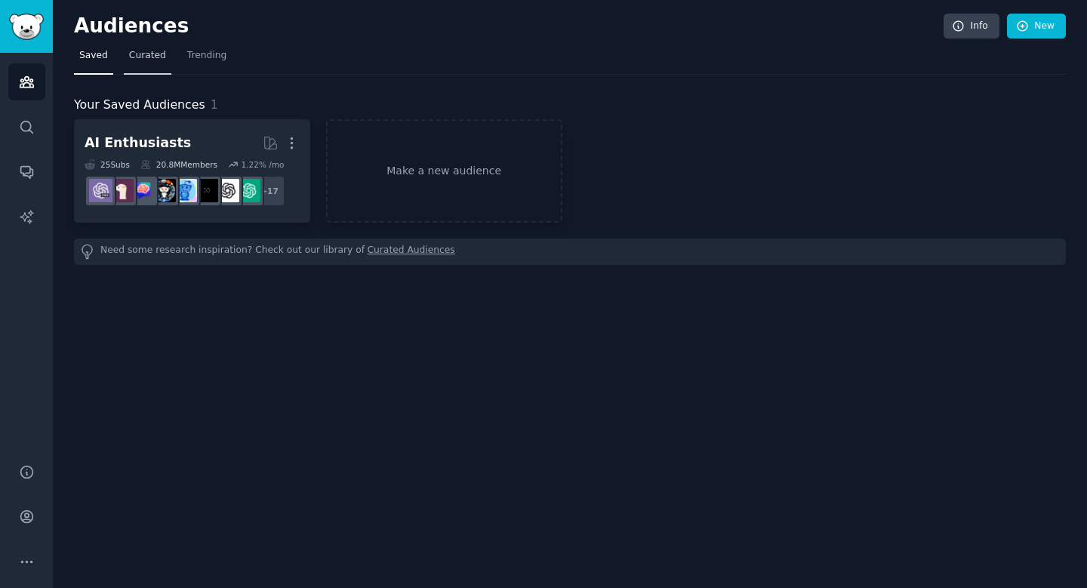
click at [156, 62] on link "Curated" at bounding box center [148, 59] width 48 height 31
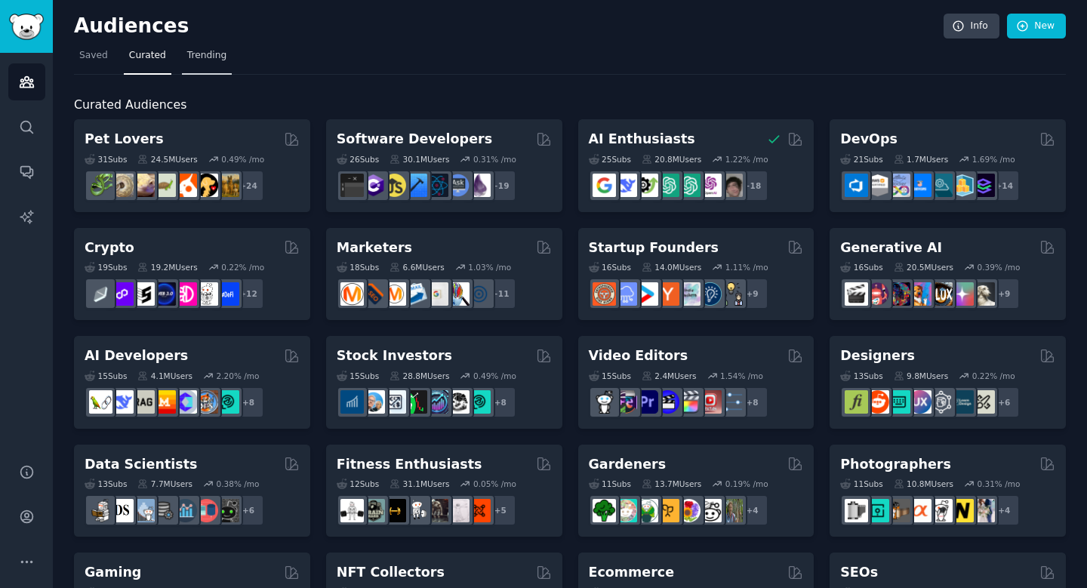
click at [198, 57] on span "Trending" at bounding box center [206, 56] width 39 height 14
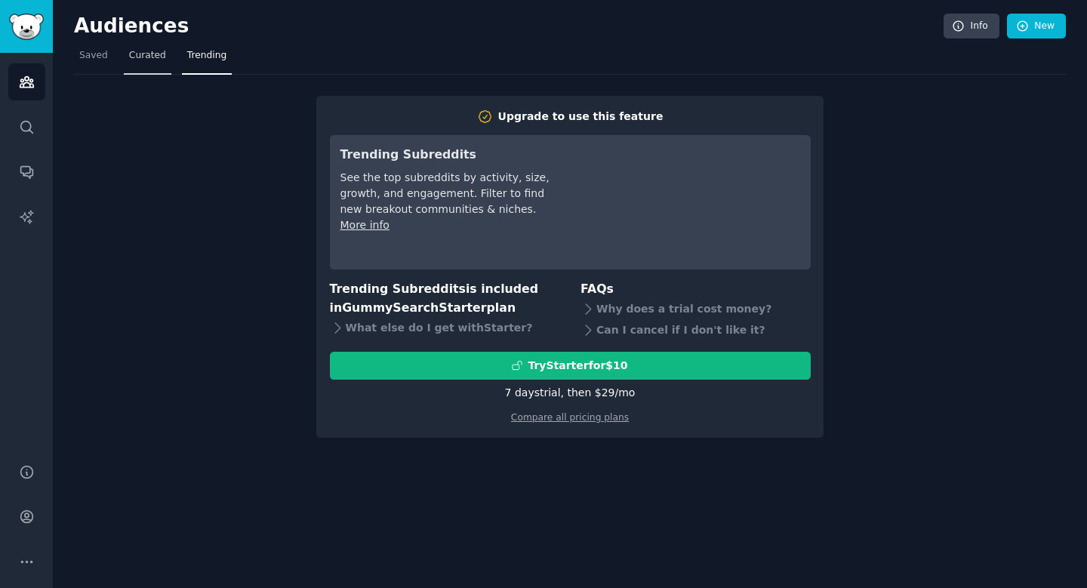
click at [151, 54] on span "Curated" at bounding box center [147, 56] width 37 height 14
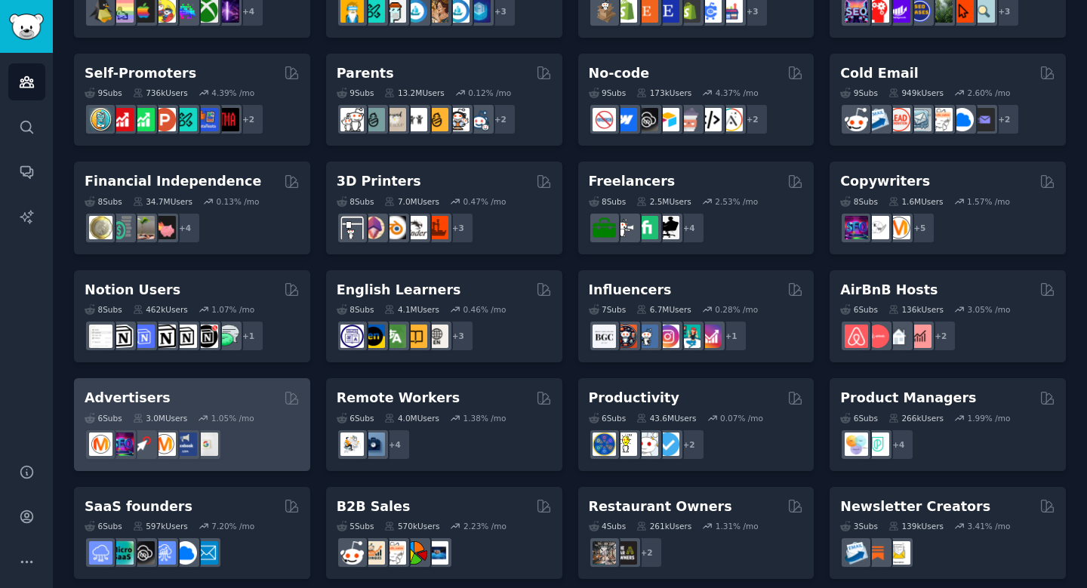
scroll to position [615, 0]
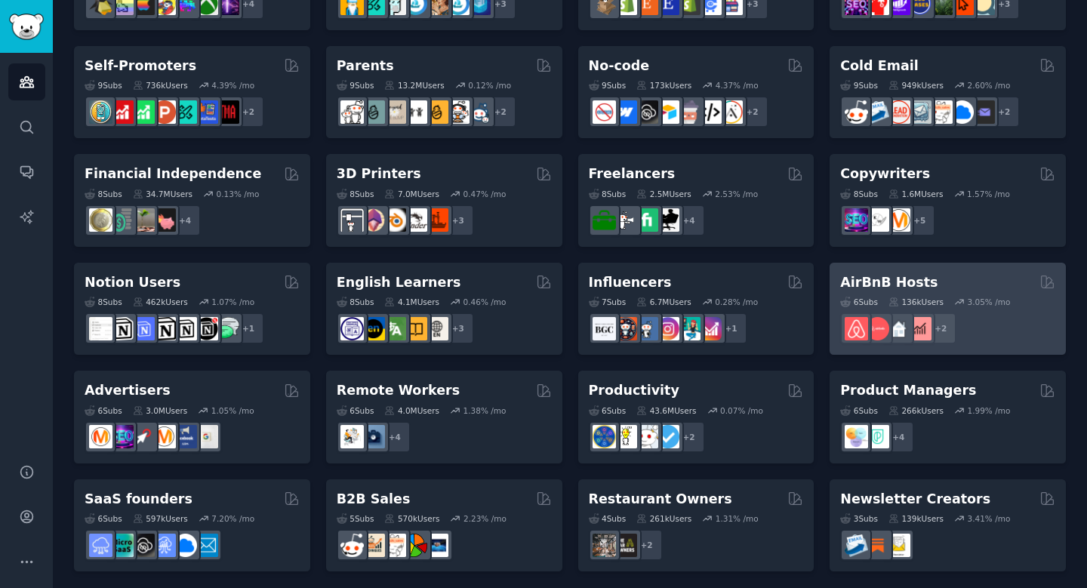
click at [865, 292] on div "6 Sub s 136k Users 3.05 % /mo + 2" at bounding box center [947, 317] width 215 height 53
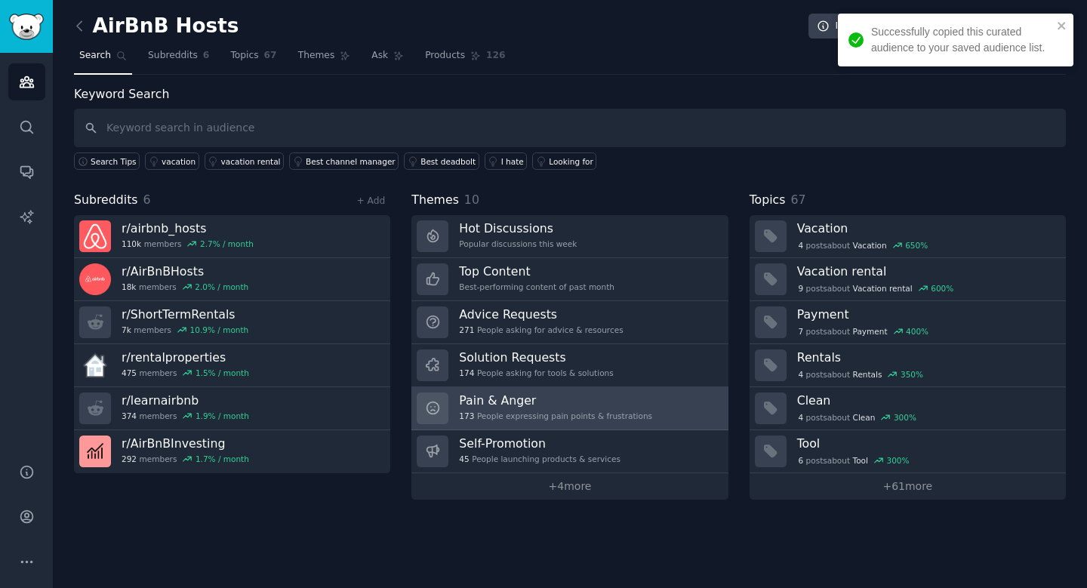
click at [501, 389] on link "Pain & Anger 173 People expressing pain points & frustrations" at bounding box center [569, 408] width 316 height 43
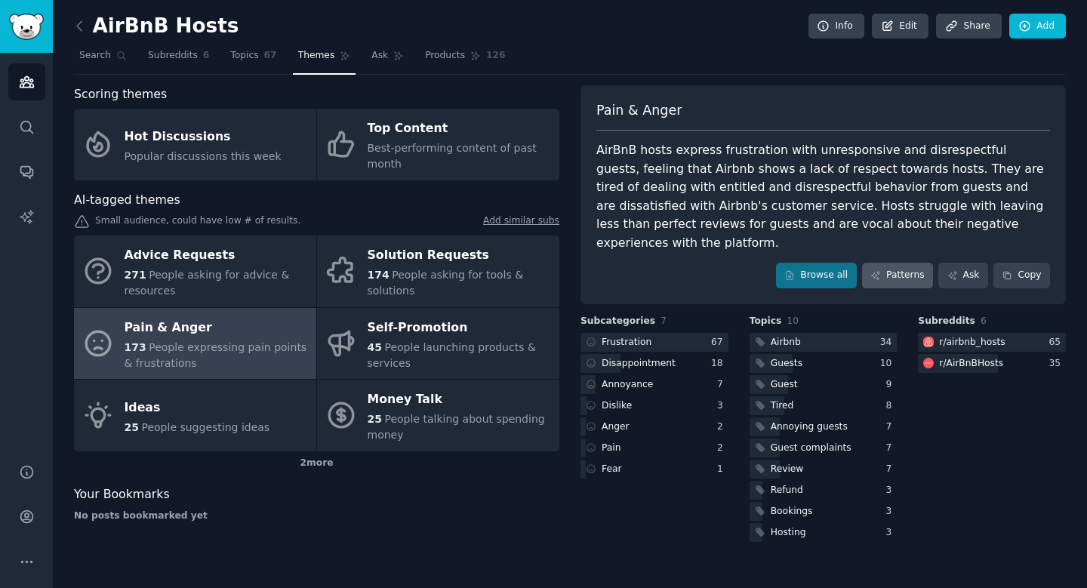
click at [893, 263] on link "Patterns" at bounding box center [897, 276] width 71 height 26
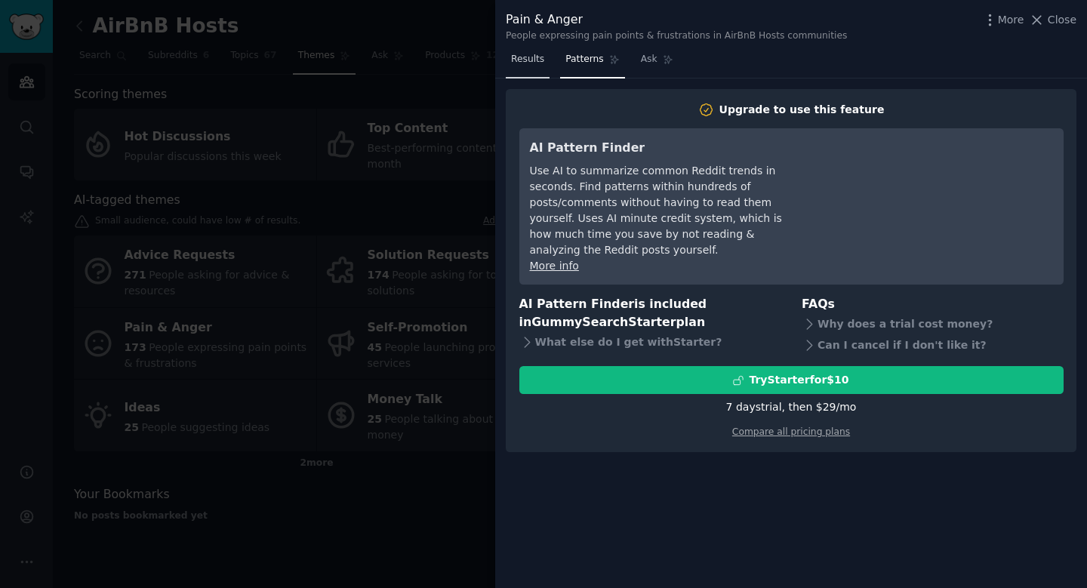
click at [537, 58] on span "Results" at bounding box center [527, 60] width 33 height 14
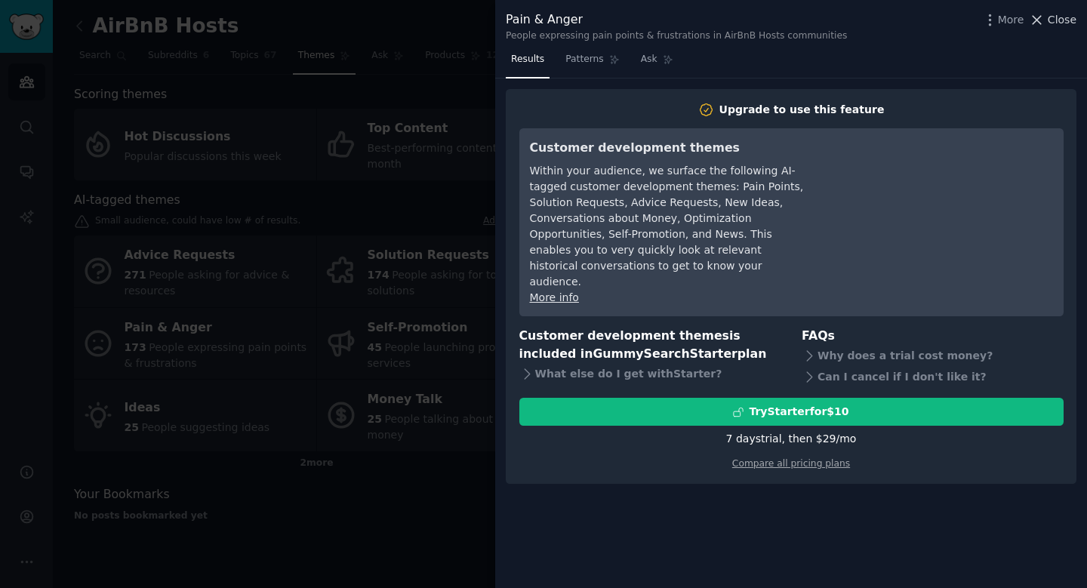
click at [1044, 20] on icon at bounding box center [1036, 20] width 16 height 16
